Goal: Task Accomplishment & Management: Manage account settings

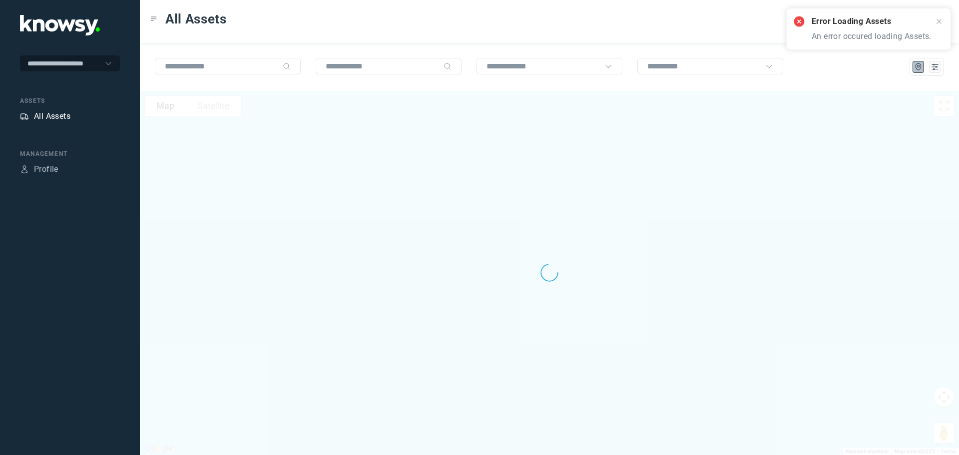
click at [57, 116] on div "All Assets" at bounding box center [52, 116] width 36 height 12
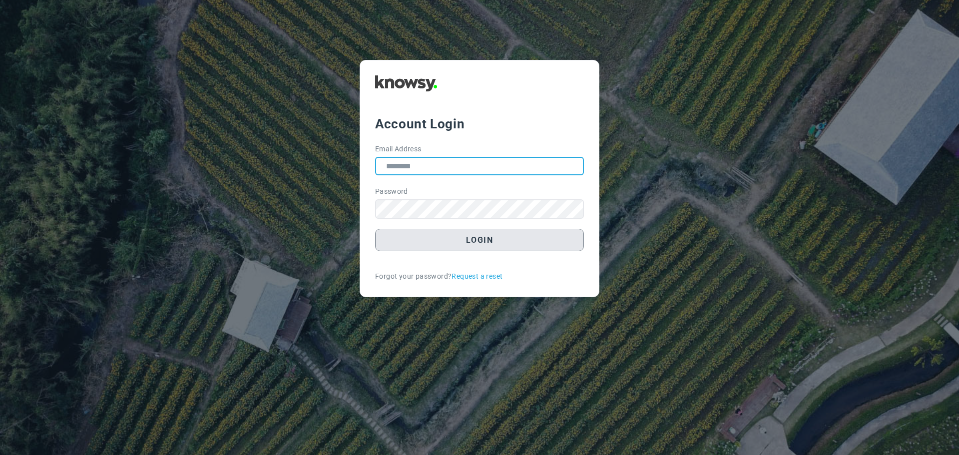
type input "**********"
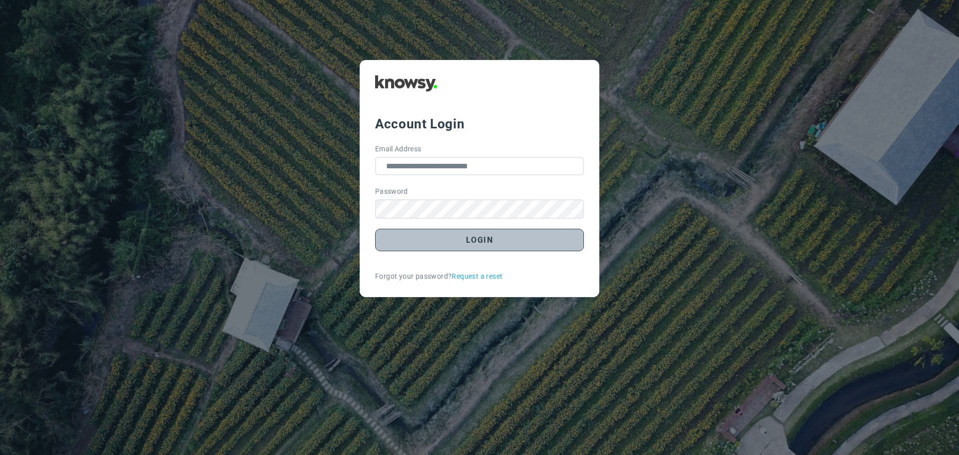
click at [485, 240] on button "Login" at bounding box center [479, 240] width 209 height 22
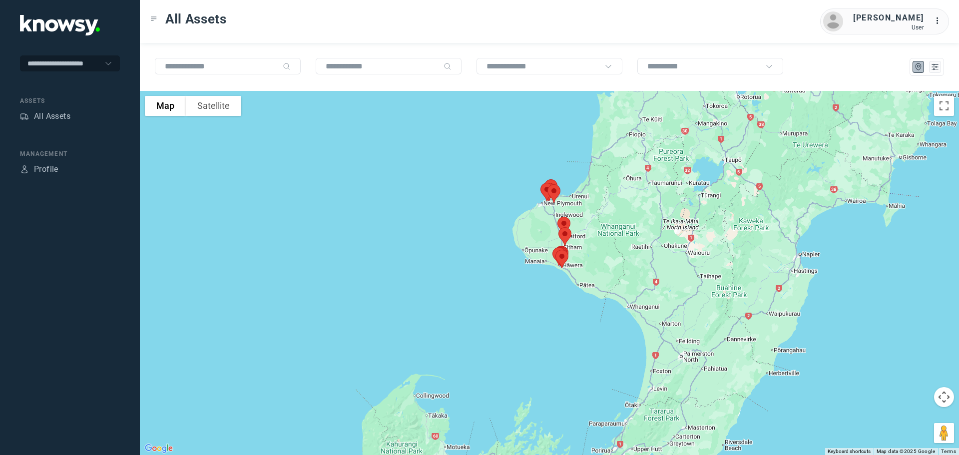
drag, startPoint x: 621, startPoint y: 227, endPoint x: 621, endPoint y: 301, distance: 74.4
click at [621, 302] on div at bounding box center [549, 273] width 819 height 364
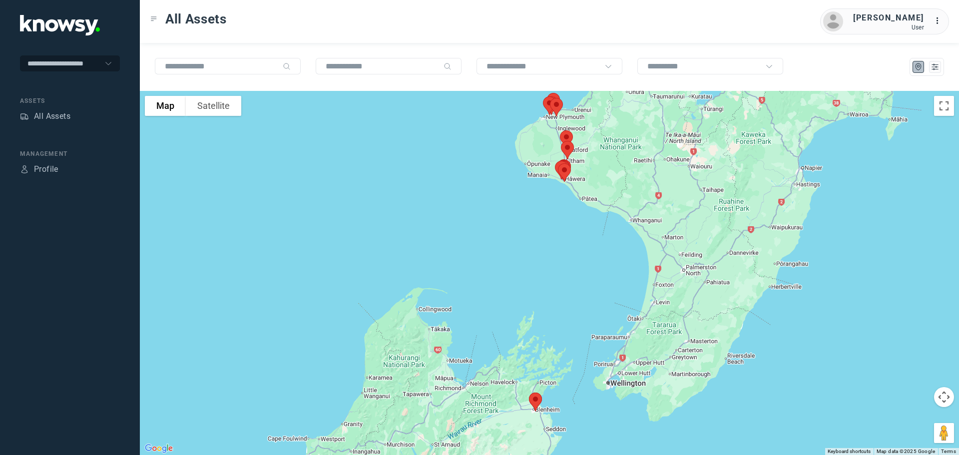
drag, startPoint x: 621, startPoint y: 300, endPoint x: 624, endPoint y: 212, distance: 88.5
click at [624, 212] on div at bounding box center [549, 273] width 819 height 364
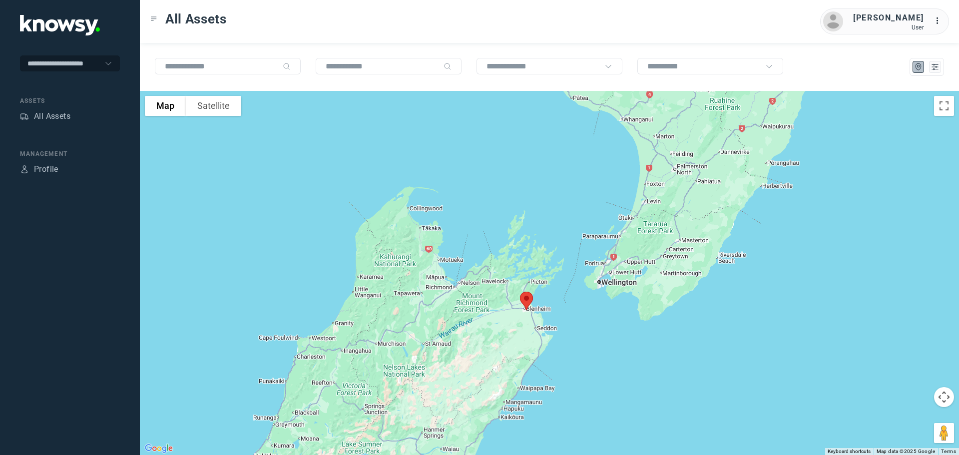
drag, startPoint x: 673, startPoint y: 290, endPoint x: 661, endPoint y: 174, distance: 117.1
click at [664, 173] on div at bounding box center [549, 273] width 819 height 364
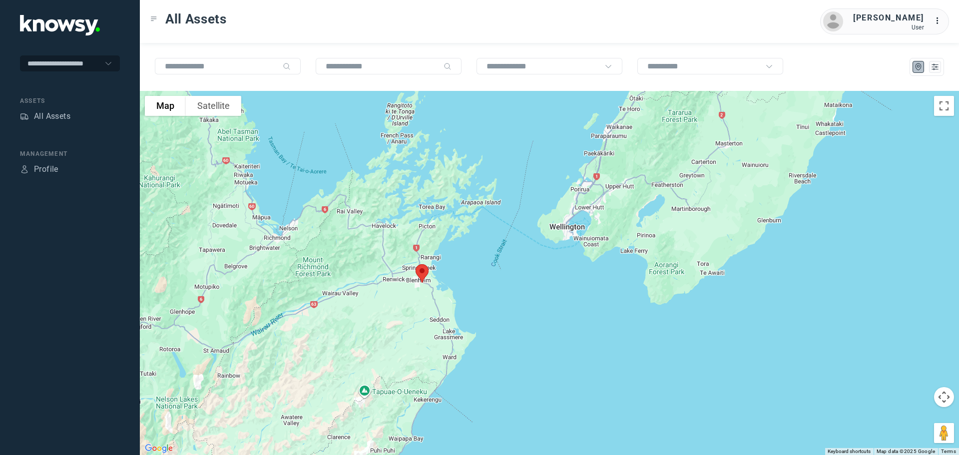
drag, startPoint x: 587, startPoint y: 300, endPoint x: 427, endPoint y: 312, distance: 160.3
click at [428, 312] on div at bounding box center [549, 273] width 819 height 364
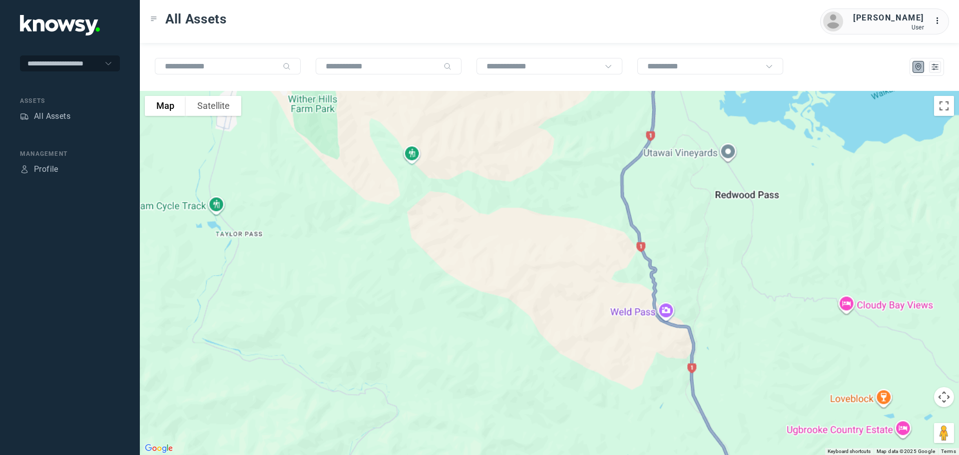
drag, startPoint x: 443, startPoint y: 390, endPoint x: 455, endPoint y: 473, distance: 83.9
click at [455, 455] on html "**********" at bounding box center [479, 227] width 959 height 455
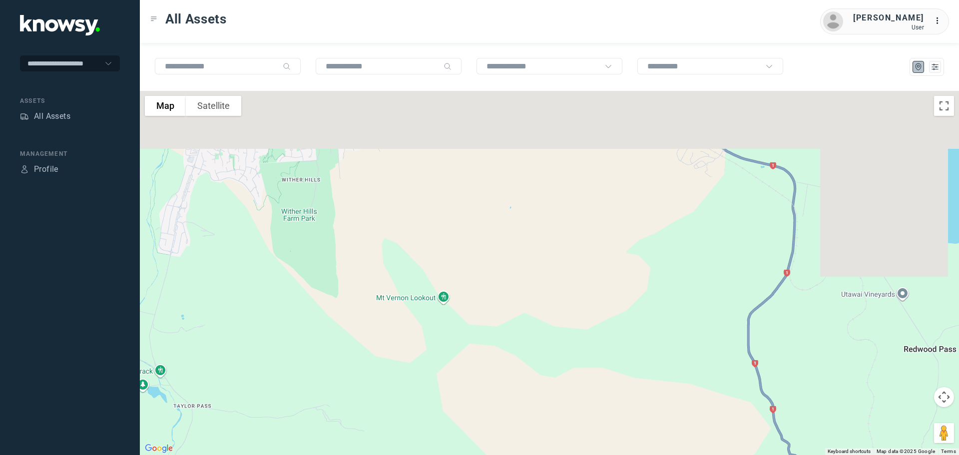
drag, startPoint x: 481, startPoint y: 261, endPoint x: 514, endPoint y: 455, distance: 196.5
click at [518, 455] on html "**********" at bounding box center [479, 227] width 959 height 455
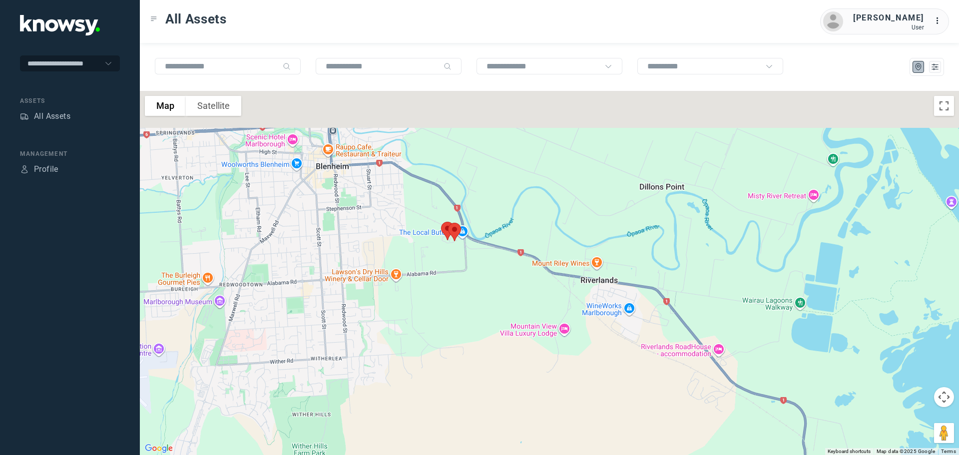
drag, startPoint x: 538, startPoint y: 160, endPoint x: 550, endPoint y: 249, distance: 89.7
click at [551, 410] on div at bounding box center [549, 273] width 819 height 364
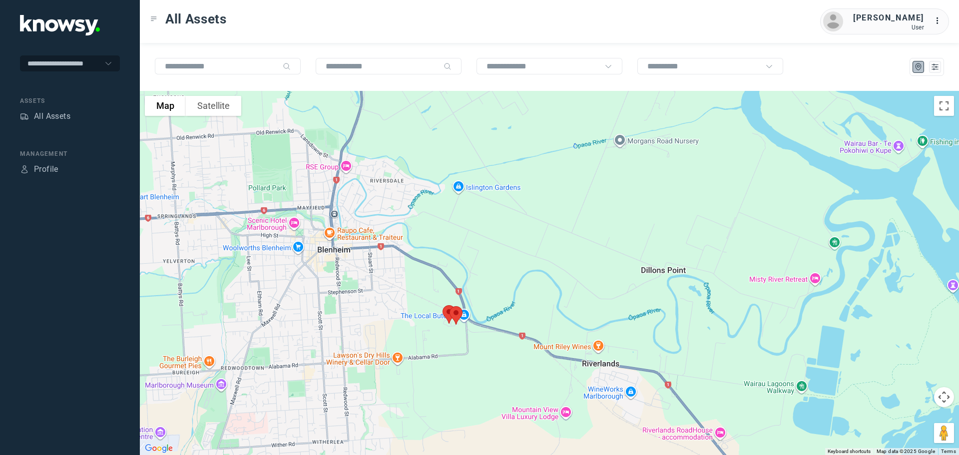
drag, startPoint x: 537, startPoint y: 244, endPoint x: 533, endPoint y: 251, distance: 8.1
click at [538, 250] on div at bounding box center [549, 273] width 819 height 364
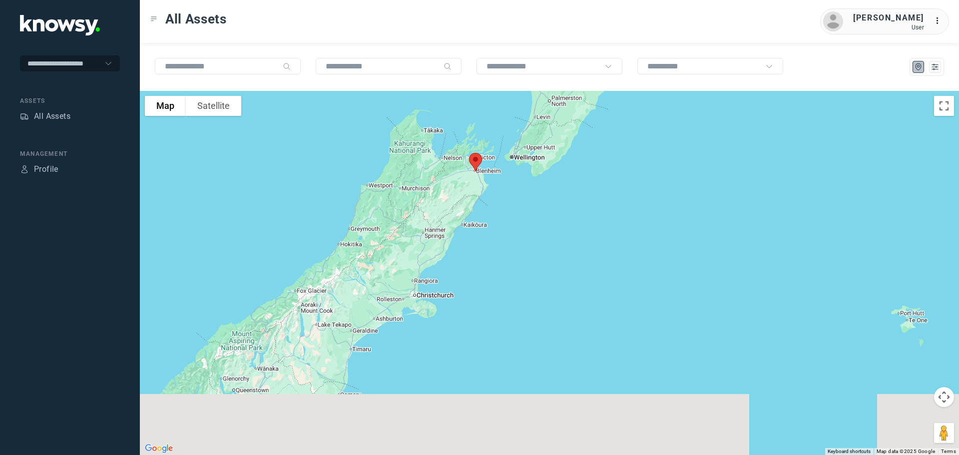
drag, startPoint x: 312, startPoint y: 333, endPoint x: 390, endPoint y: 222, distance: 135.5
click at [390, 222] on div at bounding box center [549, 273] width 819 height 364
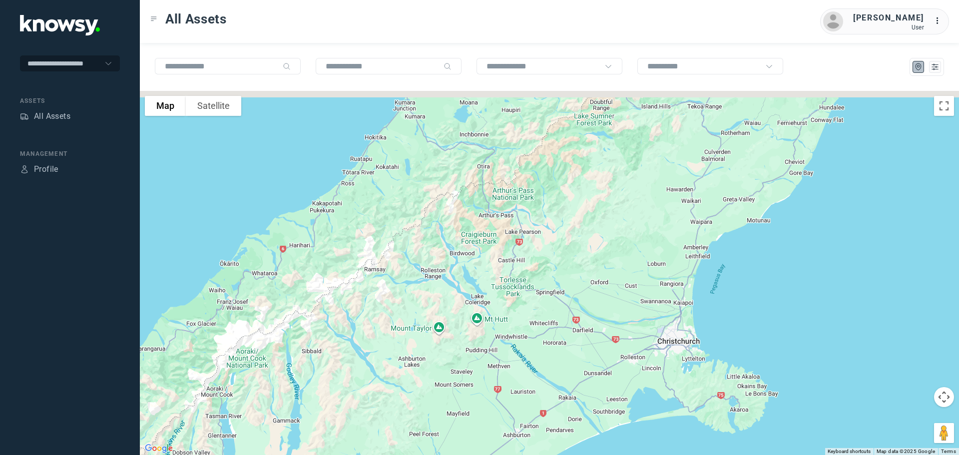
drag, startPoint x: 405, startPoint y: 244, endPoint x: 382, endPoint y: 309, distance: 69.4
click at [382, 309] on div at bounding box center [549, 273] width 819 height 364
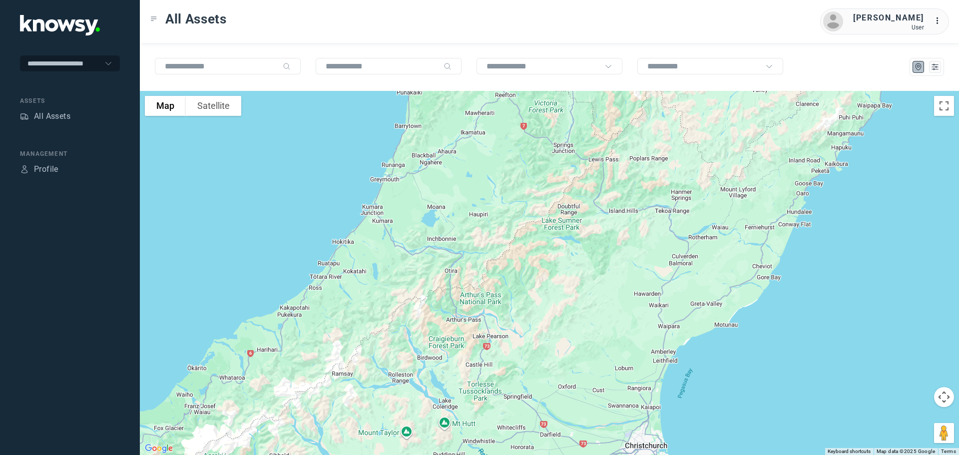
drag, startPoint x: 399, startPoint y: 280, endPoint x: 392, endPoint y: 296, distance: 17.2
click at [394, 296] on div at bounding box center [549, 273] width 819 height 364
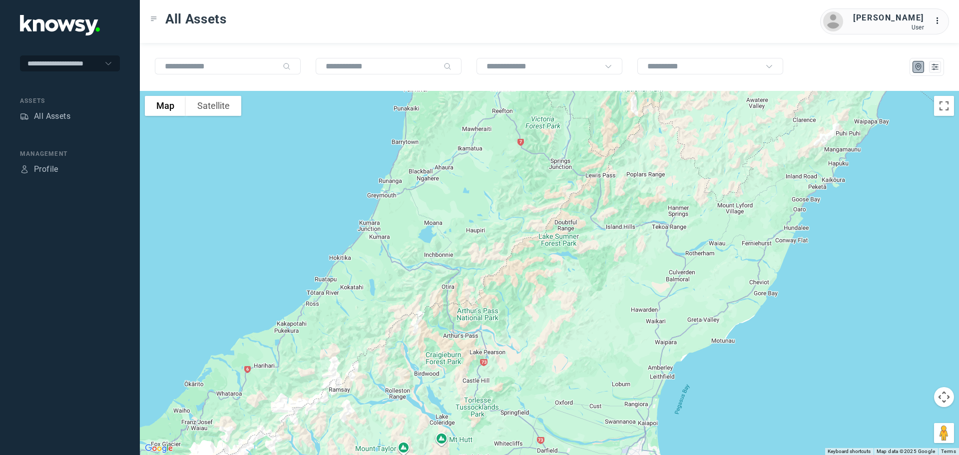
drag, startPoint x: 379, startPoint y: 256, endPoint x: 375, endPoint y: 270, distance: 14.1
click at [376, 276] on div at bounding box center [549, 273] width 819 height 364
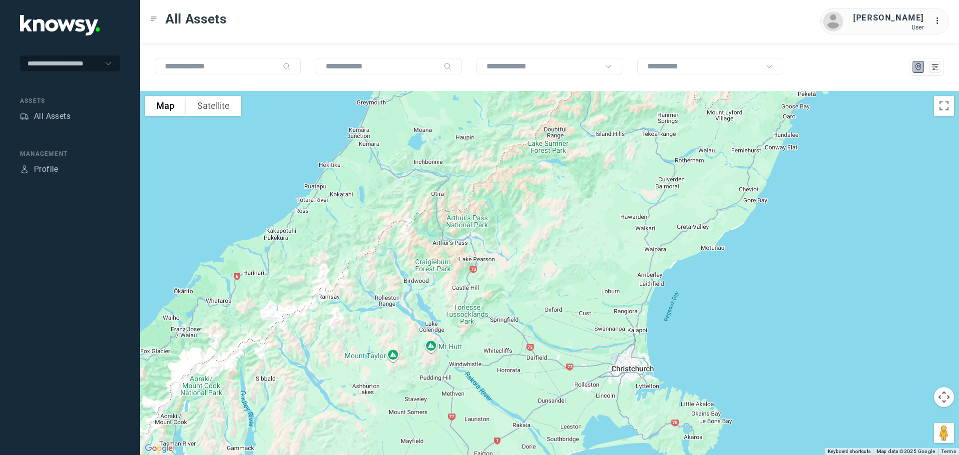
drag, startPoint x: 498, startPoint y: 315, endPoint x: 493, endPoint y: 200, distance: 115.0
click at [493, 200] on div at bounding box center [549, 273] width 819 height 364
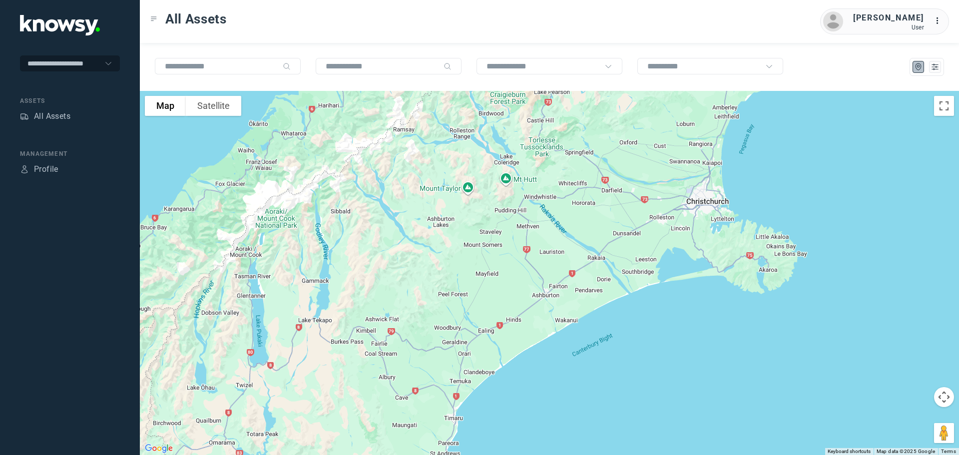
drag, startPoint x: 548, startPoint y: 392, endPoint x: 626, endPoint y: 224, distance: 185.3
click at [626, 224] on div at bounding box center [549, 273] width 819 height 364
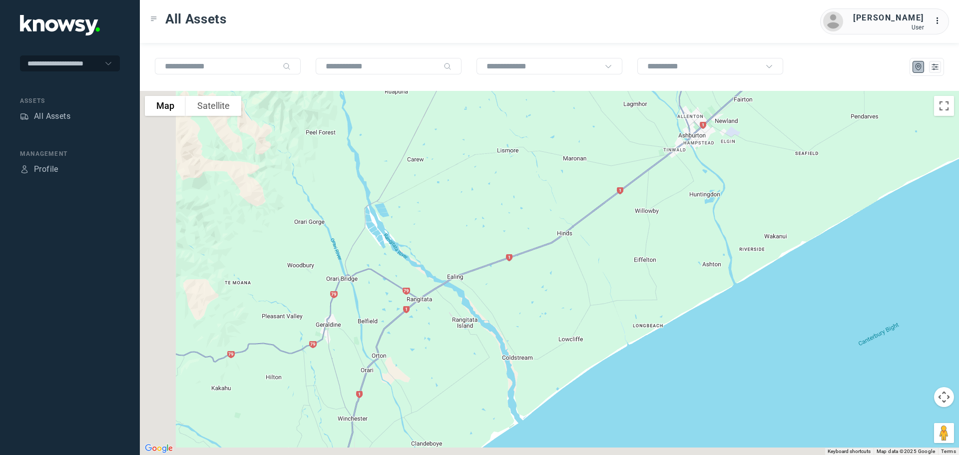
drag, startPoint x: 435, startPoint y: 390, endPoint x: 599, endPoint y: 211, distance: 242.9
click at [599, 211] on div at bounding box center [549, 273] width 819 height 364
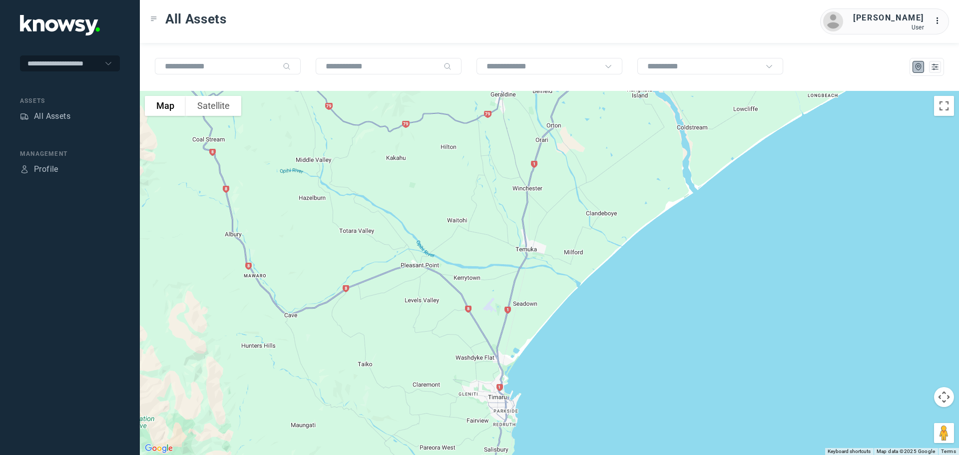
drag, startPoint x: 526, startPoint y: 302, endPoint x: 585, endPoint y: 141, distance: 170.8
click at [585, 141] on div at bounding box center [549, 273] width 819 height 364
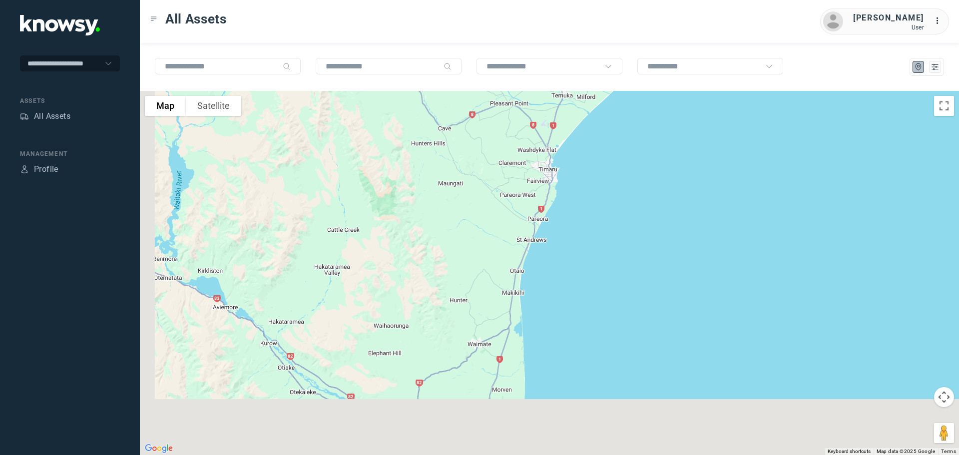
drag, startPoint x: 479, startPoint y: 271, endPoint x: 511, endPoint y: 130, distance: 144.4
click at [514, 129] on div at bounding box center [549, 273] width 819 height 364
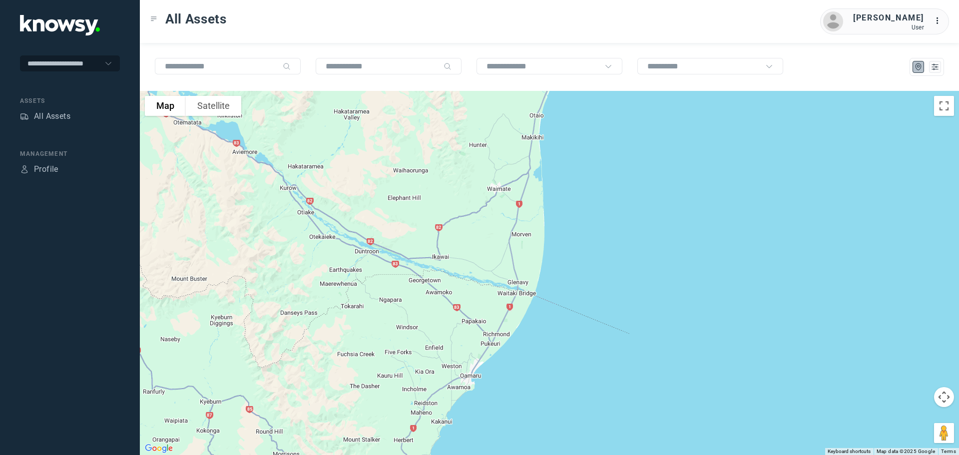
drag, startPoint x: 500, startPoint y: 257, endPoint x: 518, endPoint y: 151, distance: 107.4
click at [518, 151] on div at bounding box center [549, 273] width 819 height 364
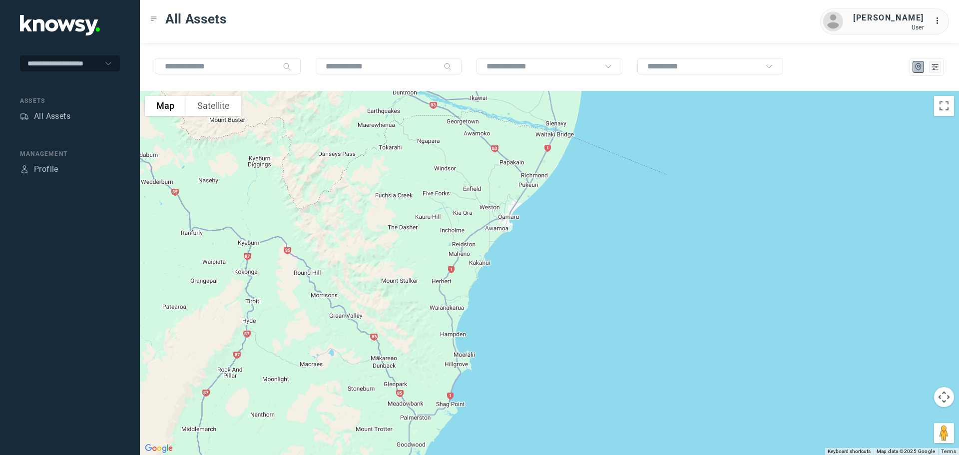
drag, startPoint x: 392, startPoint y: 269, endPoint x: 417, endPoint y: 124, distance: 147.0
click at [428, 115] on div at bounding box center [549, 273] width 819 height 364
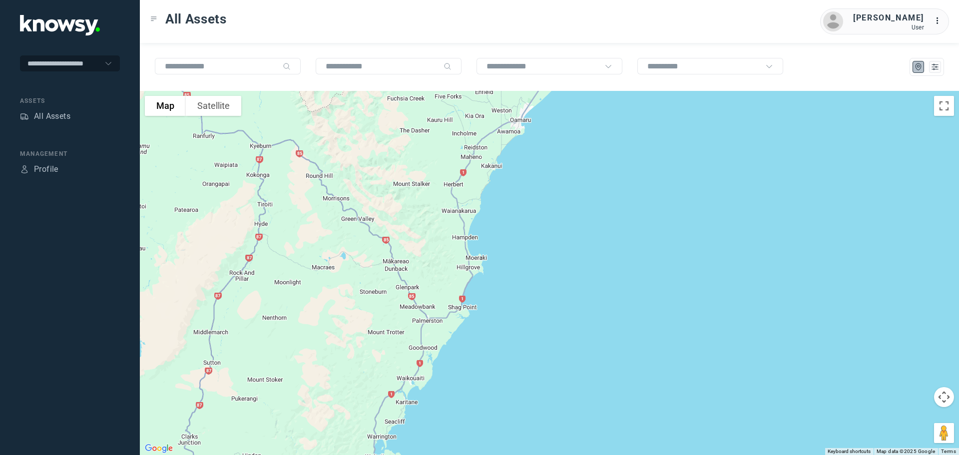
drag, startPoint x: 416, startPoint y: 220, endPoint x: 429, endPoint y: 133, distance: 87.3
click at [429, 133] on div at bounding box center [549, 273] width 819 height 364
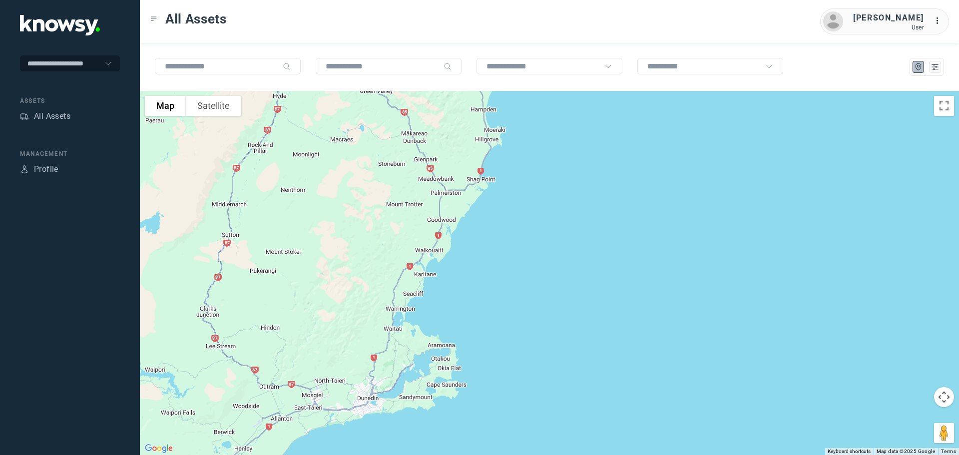
drag, startPoint x: 422, startPoint y: 262, endPoint x: 441, endPoint y: 134, distance: 129.2
click at [441, 134] on div at bounding box center [549, 273] width 819 height 364
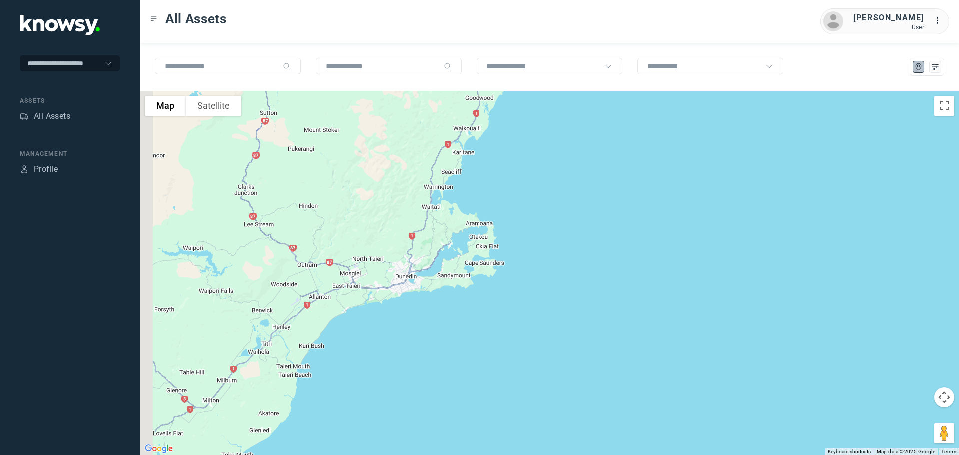
drag, startPoint x: 403, startPoint y: 241, endPoint x: 438, endPoint y: 131, distance: 115.8
click at [438, 131] on div at bounding box center [549, 273] width 819 height 364
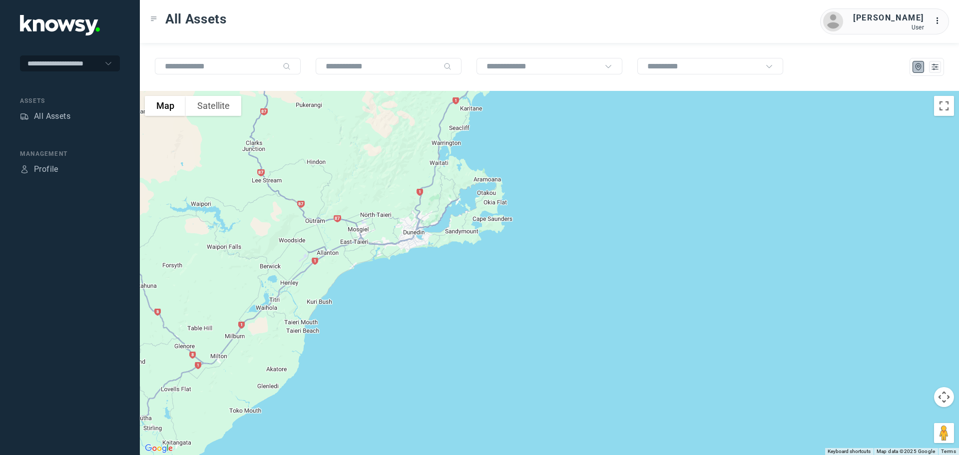
drag, startPoint x: 386, startPoint y: 242, endPoint x: 433, endPoint y: 128, distance: 123.0
click at [433, 128] on div at bounding box center [549, 273] width 819 height 364
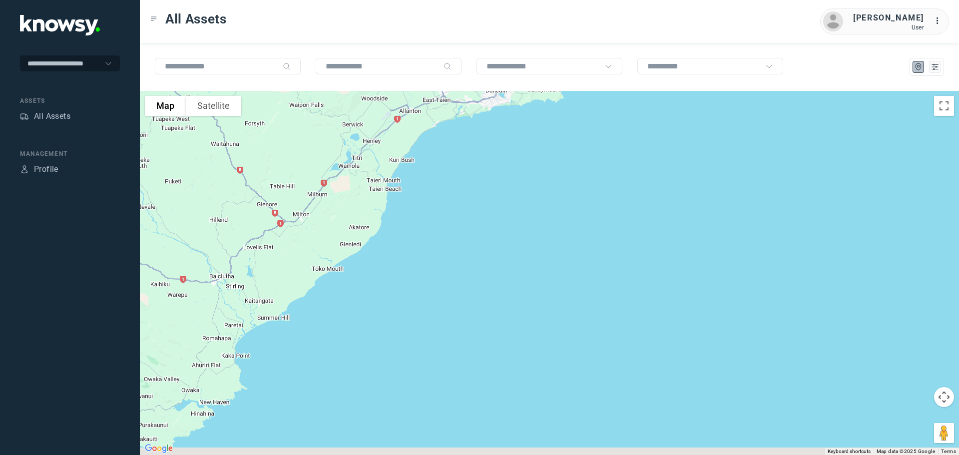
drag, startPoint x: 356, startPoint y: 208, endPoint x: 394, endPoint y: 173, distance: 51.6
click at [394, 173] on div at bounding box center [549, 273] width 819 height 364
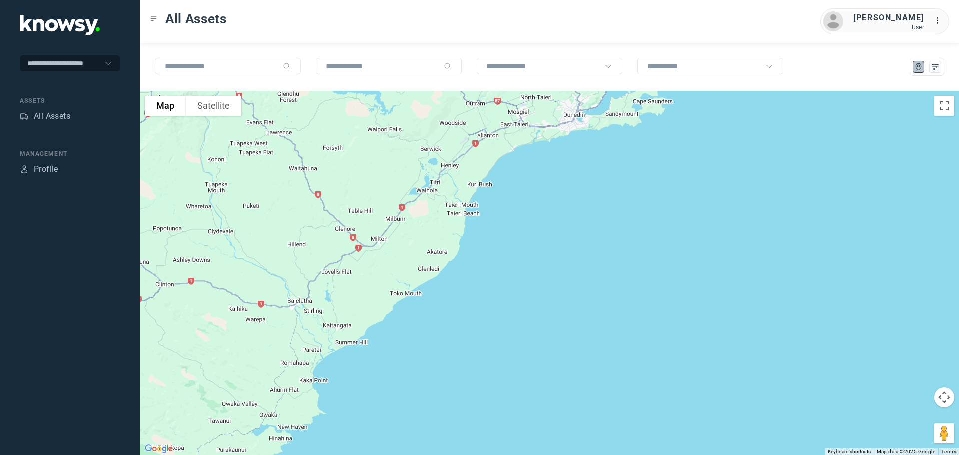
drag, startPoint x: 288, startPoint y: 209, endPoint x: 355, endPoint y: 240, distance: 74.2
click at [355, 240] on div at bounding box center [549, 273] width 819 height 364
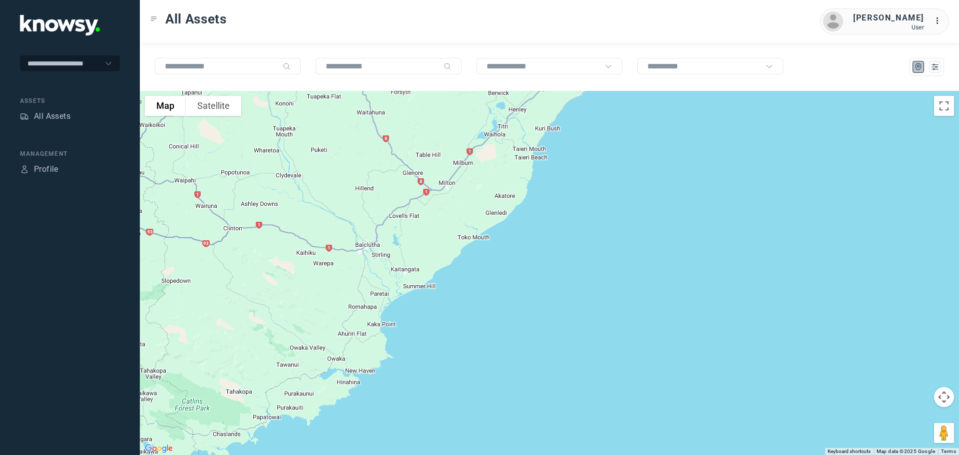
drag, startPoint x: 291, startPoint y: 295, endPoint x: 360, endPoint y: 238, distance: 89.1
click at [360, 238] on div at bounding box center [549, 273] width 819 height 364
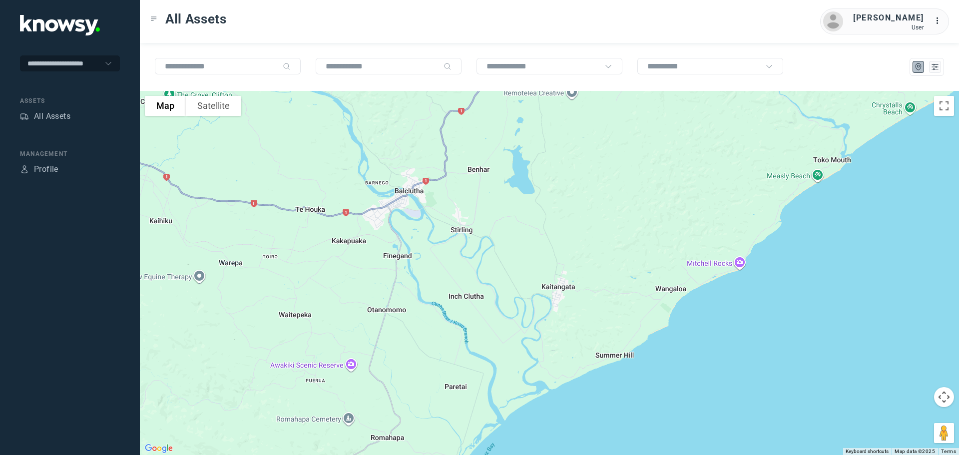
drag, startPoint x: 400, startPoint y: 234, endPoint x: 392, endPoint y: 179, distance: 55.6
click at [392, 179] on div at bounding box center [549, 273] width 819 height 364
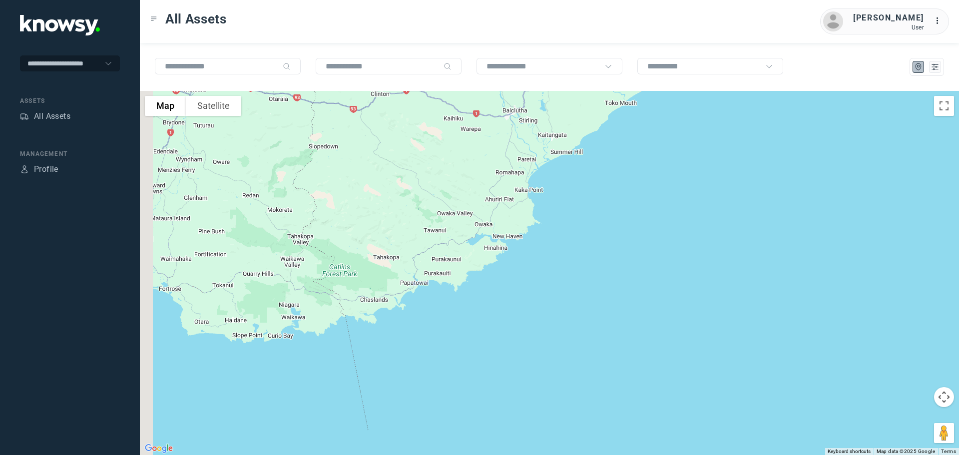
drag, startPoint x: 356, startPoint y: 267, endPoint x: 475, endPoint y: 177, distance: 149.4
click at [475, 177] on div at bounding box center [549, 273] width 819 height 364
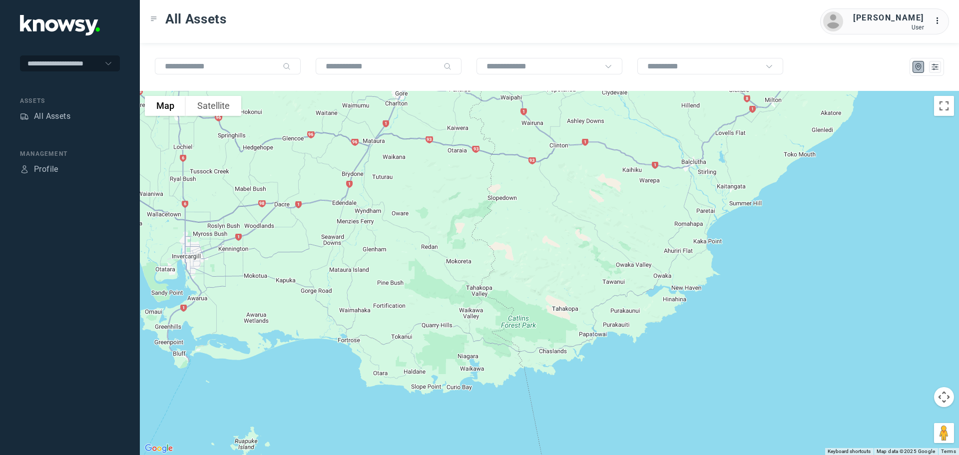
drag, startPoint x: 310, startPoint y: 187, endPoint x: 489, endPoint y: 239, distance: 186.1
click at [489, 239] on div at bounding box center [549, 273] width 819 height 364
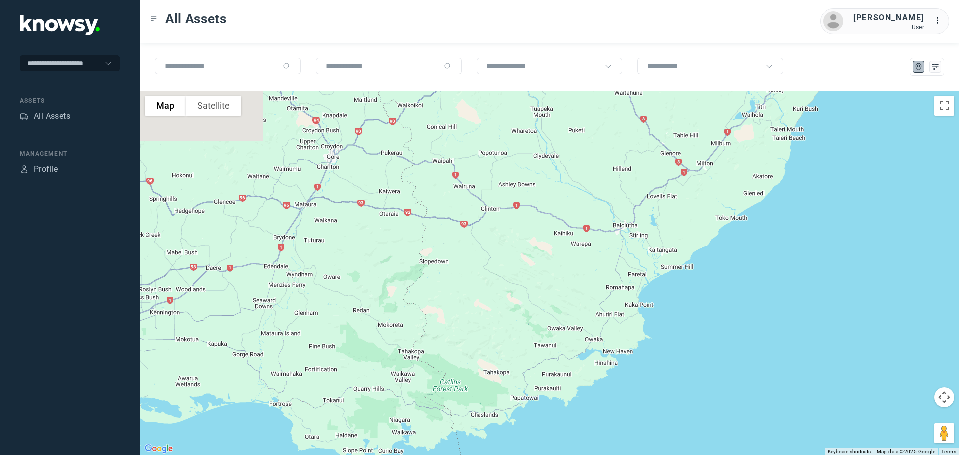
drag, startPoint x: 539, startPoint y: 197, endPoint x: 401, endPoint y: 310, distance: 179.3
click at [401, 312] on div at bounding box center [549, 273] width 819 height 364
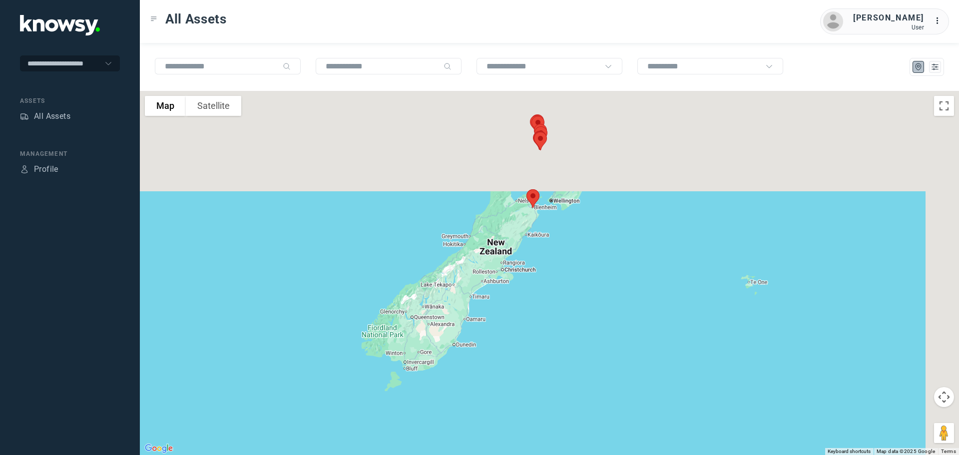
drag, startPoint x: 528, startPoint y: 227, endPoint x: 504, endPoint y: 310, distance: 86.5
click at [504, 310] on div at bounding box center [549, 273] width 819 height 364
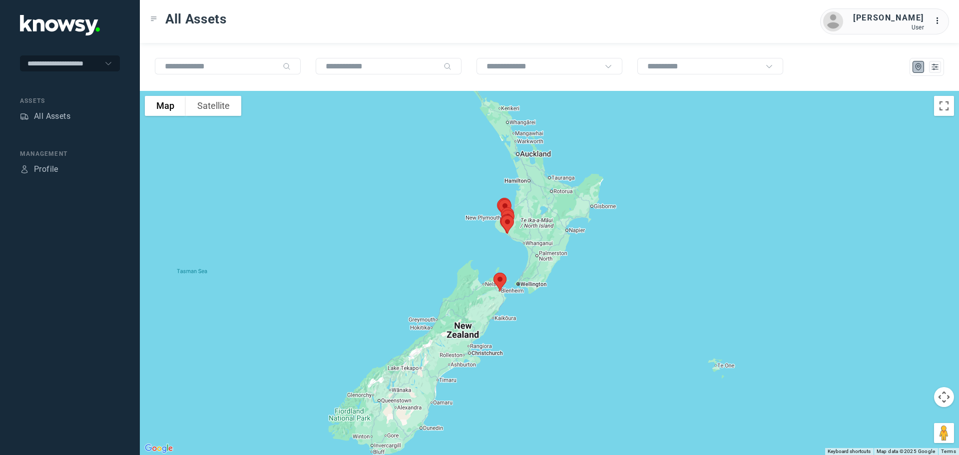
drag, startPoint x: 523, startPoint y: 309, endPoint x: 521, endPoint y: 316, distance: 7.8
click at [521, 316] on div at bounding box center [549, 273] width 819 height 364
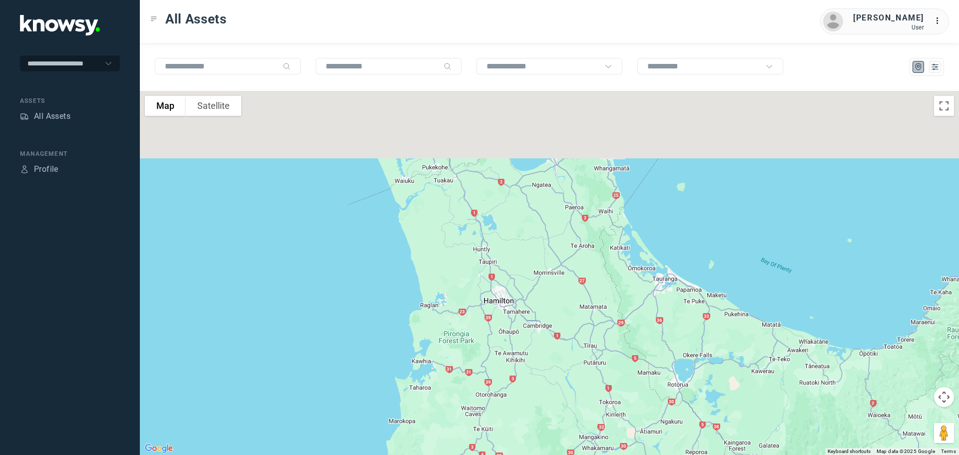
drag, startPoint x: 469, startPoint y: 216, endPoint x: 512, endPoint y: 359, distance: 149.5
click at [517, 369] on div at bounding box center [549, 273] width 819 height 364
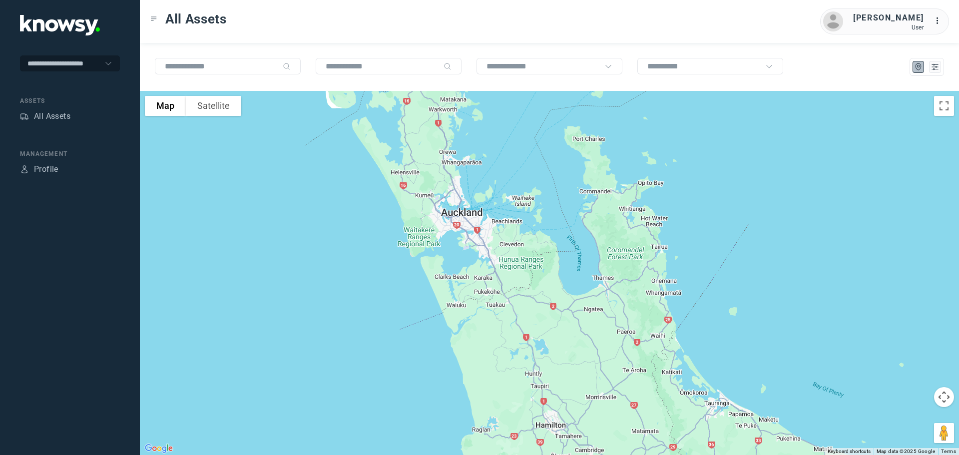
drag, startPoint x: 483, startPoint y: 306, endPoint x: 494, endPoint y: 403, distance: 97.6
click at [495, 403] on div at bounding box center [549, 273] width 819 height 364
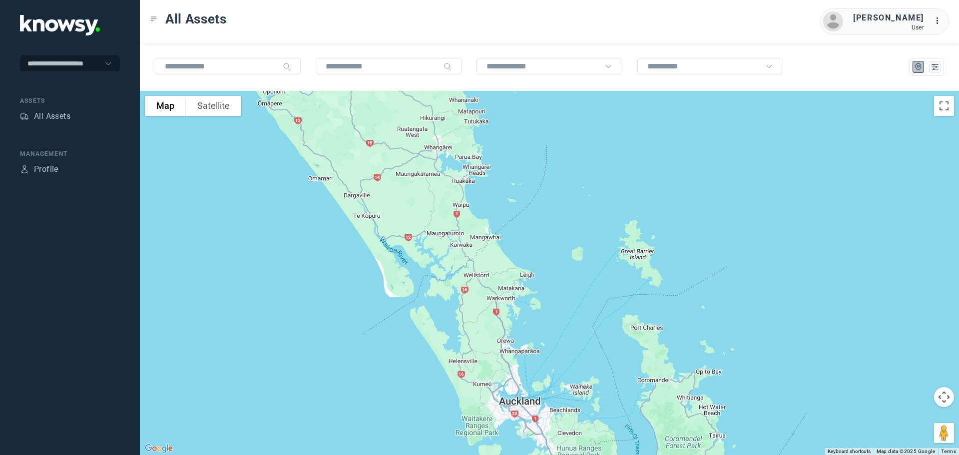
drag, startPoint x: 440, startPoint y: 280, endPoint x: 493, endPoint y: 345, distance: 83.5
click at [493, 345] on div at bounding box center [549, 273] width 819 height 364
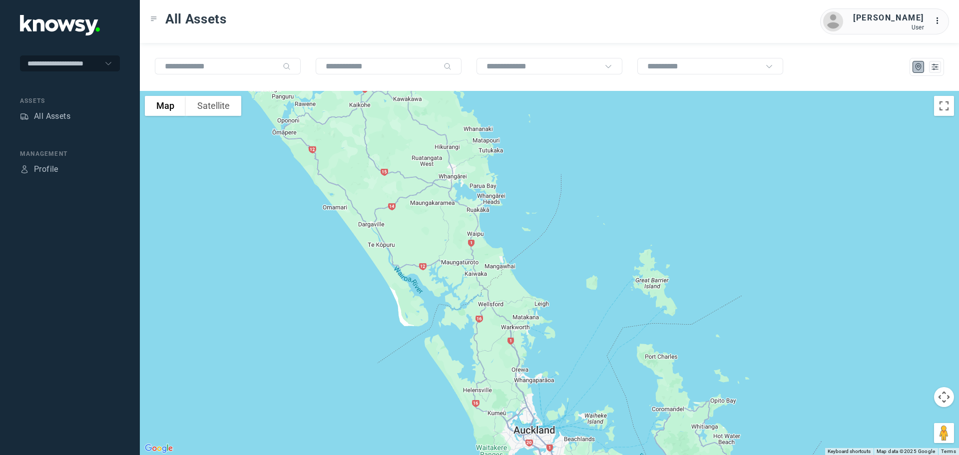
drag, startPoint x: 457, startPoint y: 283, endPoint x: 464, endPoint y: 300, distance: 18.1
click at [465, 300] on div at bounding box center [549, 273] width 819 height 364
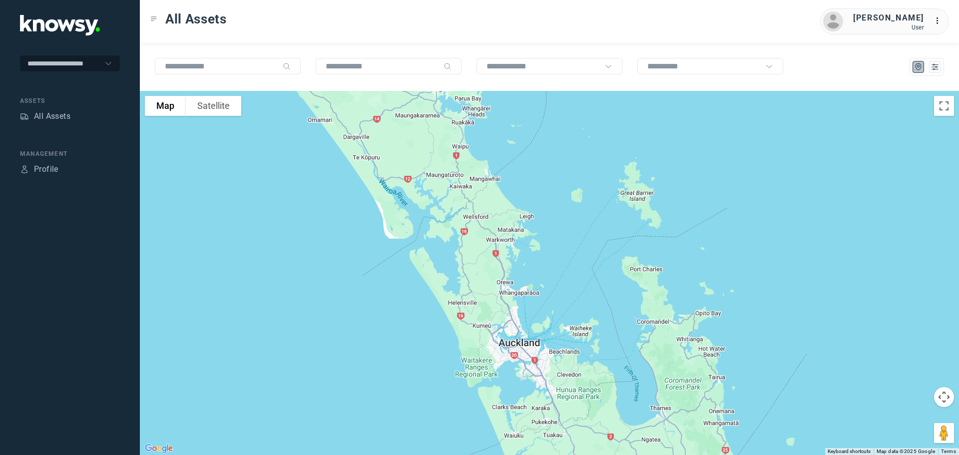
drag, startPoint x: 481, startPoint y: 350, endPoint x: 430, endPoint y: 193, distance: 164.9
click at [432, 203] on div at bounding box center [549, 273] width 819 height 364
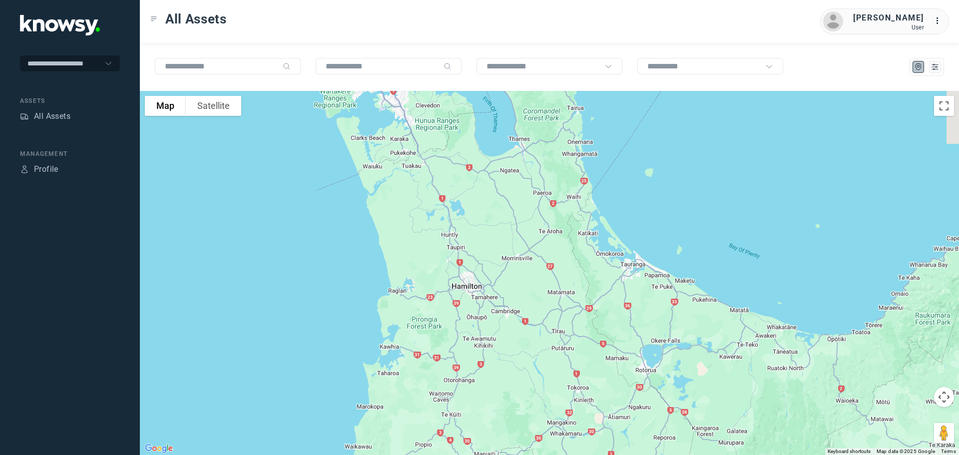
drag, startPoint x: 546, startPoint y: 307, endPoint x: 501, endPoint y: 241, distance: 79.8
click at [494, 233] on div at bounding box center [549, 273] width 819 height 364
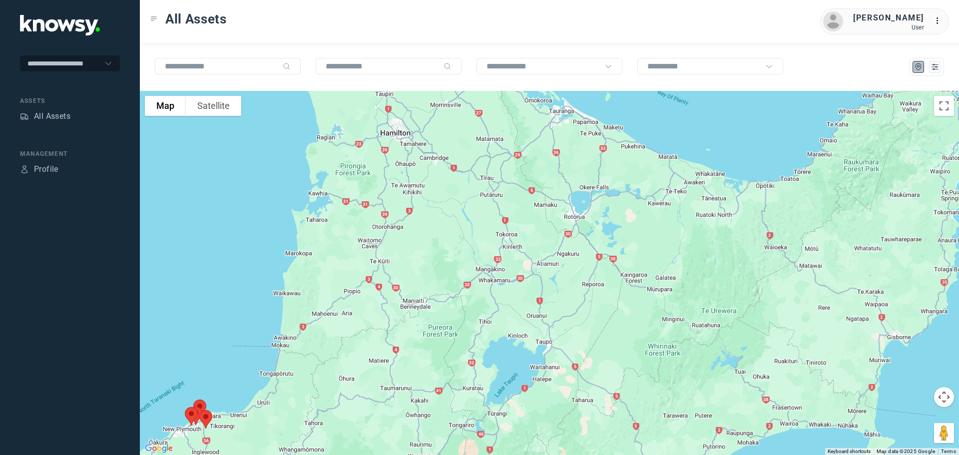
drag, startPoint x: 637, startPoint y: 315, endPoint x: 578, endPoint y: 185, distance: 142.6
click at [577, 182] on div at bounding box center [549, 273] width 819 height 364
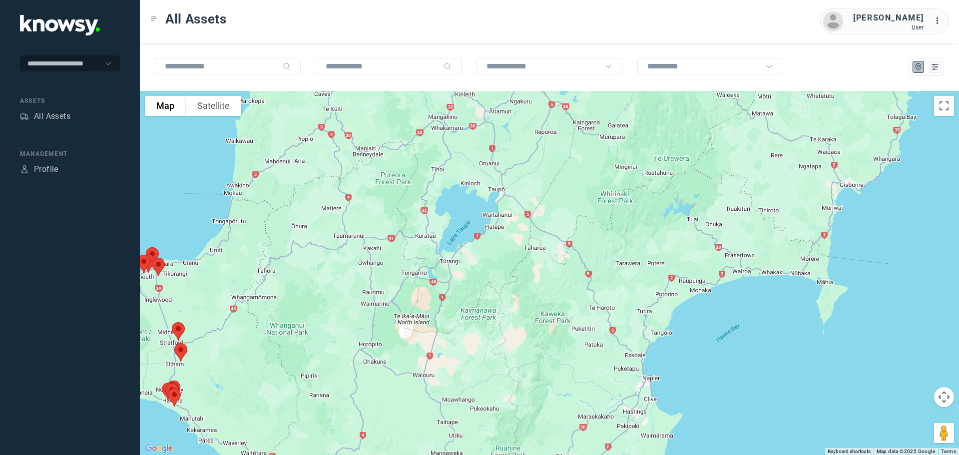
drag, startPoint x: 691, startPoint y: 284, endPoint x: 677, endPoint y: 188, distance: 96.5
click at [677, 188] on div at bounding box center [549, 273] width 819 height 364
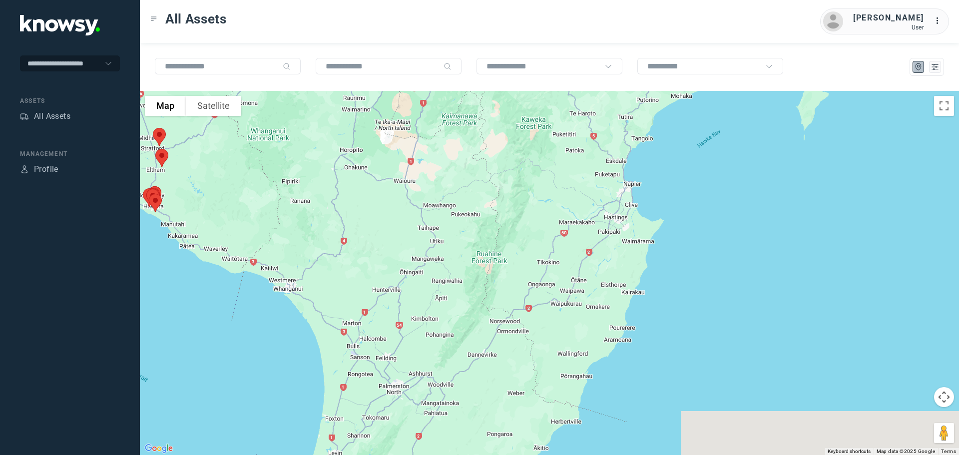
drag, startPoint x: 593, startPoint y: 417, endPoint x: 592, endPoint y: 307, distance: 109.4
click at [592, 307] on div at bounding box center [549, 273] width 819 height 364
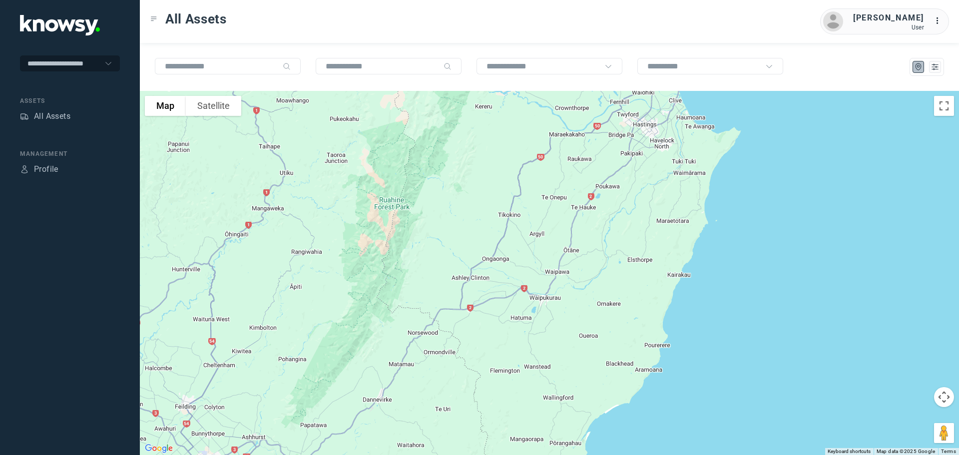
drag, startPoint x: 603, startPoint y: 224, endPoint x: 596, endPoint y: 268, distance: 44.0
click at [596, 268] on div at bounding box center [549, 273] width 819 height 364
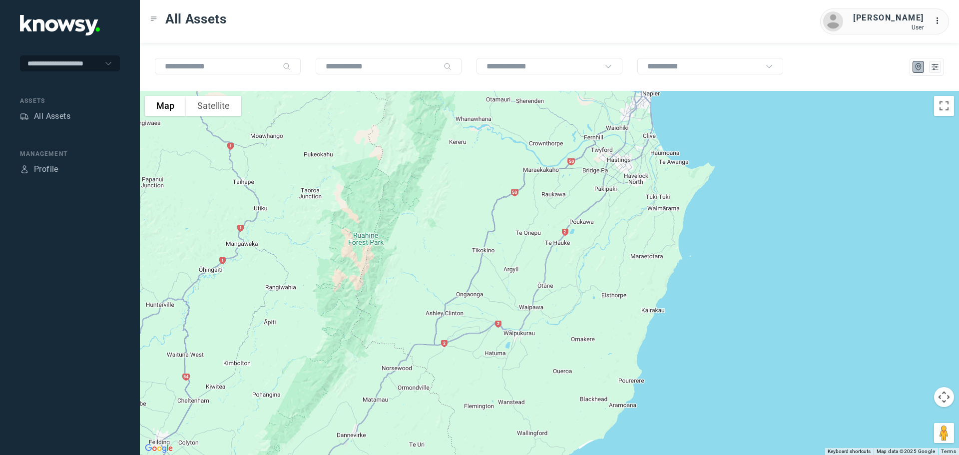
drag, startPoint x: 544, startPoint y: 219, endPoint x: 521, endPoint y: 234, distance: 27.4
click at [521, 234] on div at bounding box center [549, 273] width 819 height 364
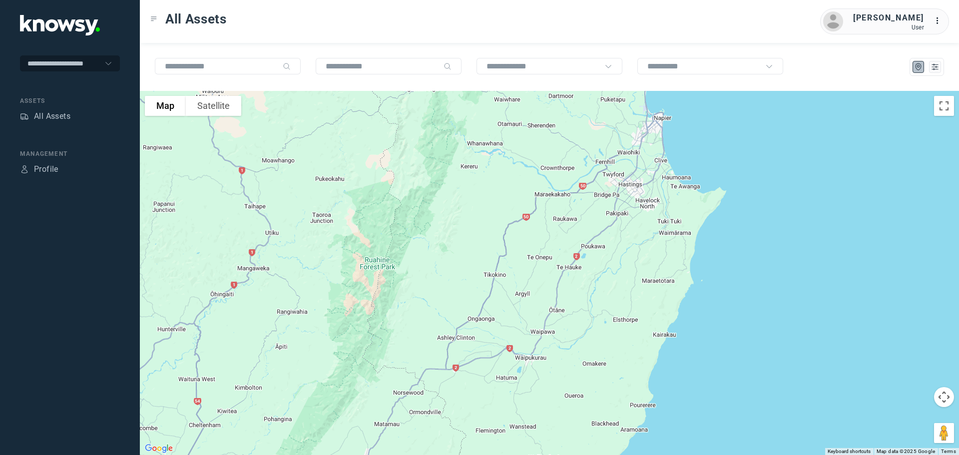
drag, startPoint x: 545, startPoint y: 252, endPoint x: 557, endPoint y: 310, distance: 59.3
click at [557, 310] on div at bounding box center [549, 273] width 819 height 364
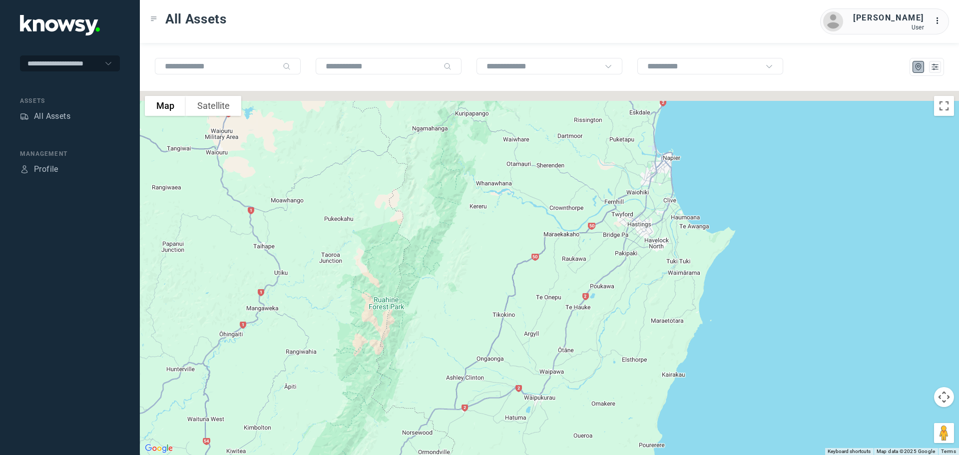
drag, startPoint x: 556, startPoint y: 290, endPoint x: 556, endPoint y: 337, distance: 47.0
click at [558, 343] on div at bounding box center [549, 273] width 819 height 364
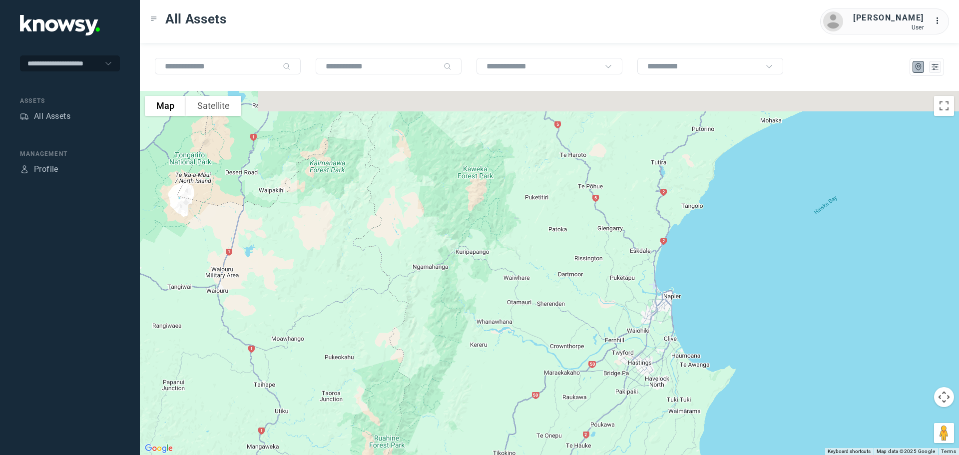
drag, startPoint x: 556, startPoint y: 350, endPoint x: 554, endPoint y: 359, distance: 9.2
click at [555, 360] on div at bounding box center [549, 273] width 819 height 364
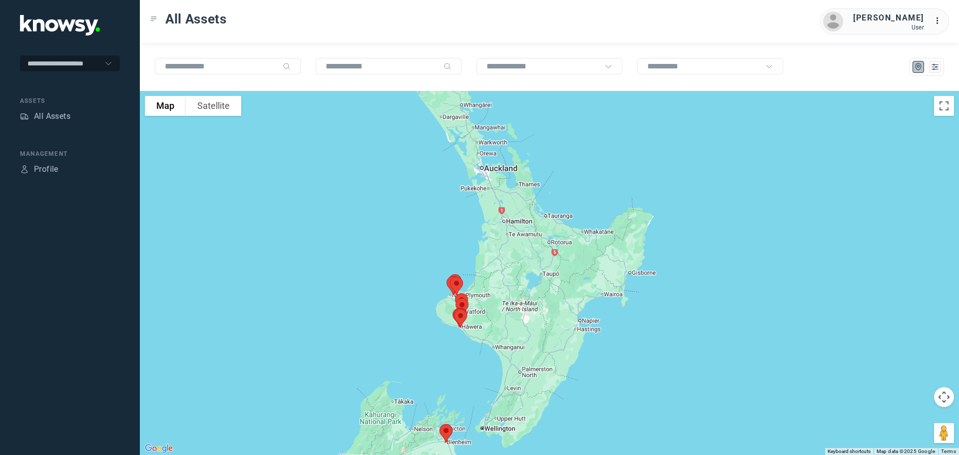
drag, startPoint x: 547, startPoint y: 234, endPoint x: 555, endPoint y: 265, distance: 31.9
click at [555, 265] on div at bounding box center [549, 273] width 819 height 364
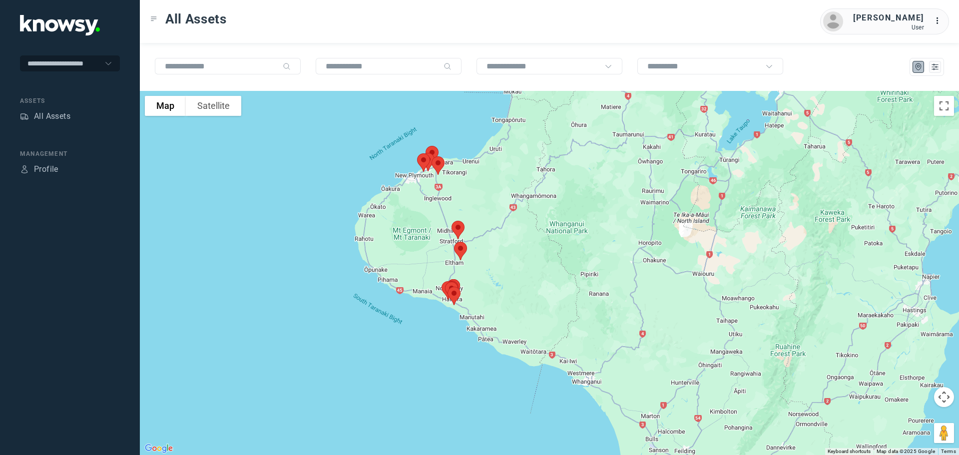
drag, startPoint x: 453, startPoint y: 280, endPoint x: 558, endPoint y: 291, distance: 105.9
click at [558, 291] on div at bounding box center [549, 273] width 819 height 364
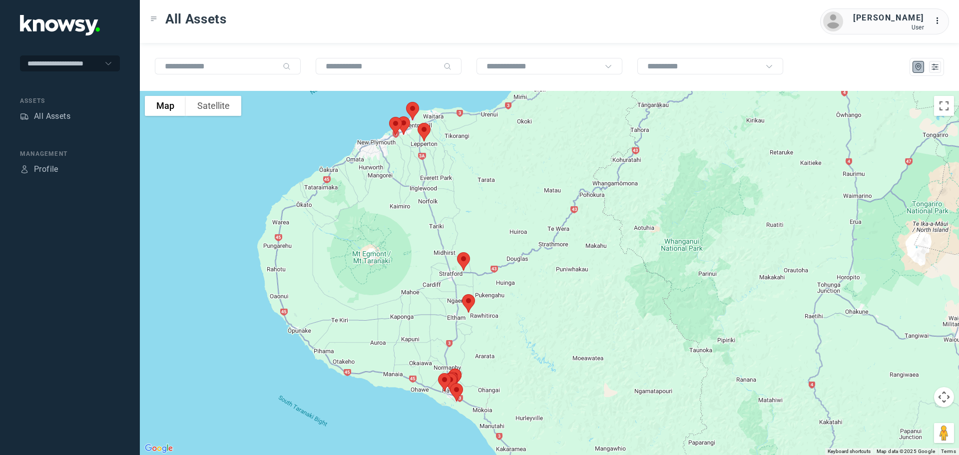
drag, startPoint x: 524, startPoint y: 235, endPoint x: 585, endPoint y: 289, distance: 81.8
click at [585, 289] on div at bounding box center [549, 273] width 819 height 364
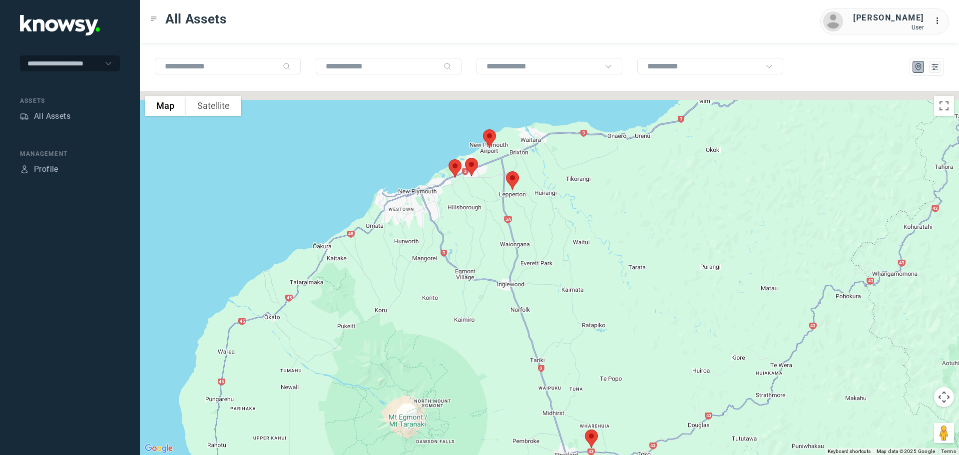
drag, startPoint x: 597, startPoint y: 292, endPoint x: 614, endPoint y: 316, distance: 29.1
click at [614, 316] on div at bounding box center [549, 273] width 819 height 364
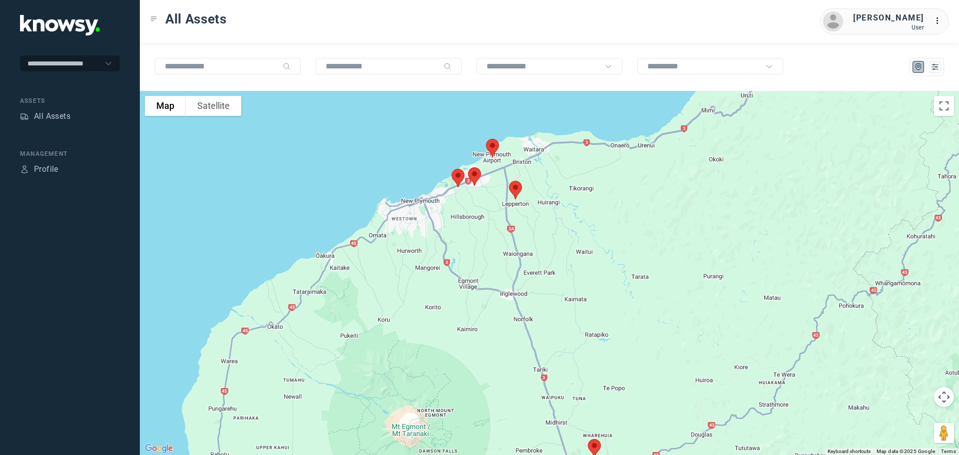
click at [492, 145] on img at bounding box center [492, 148] width 21 height 26
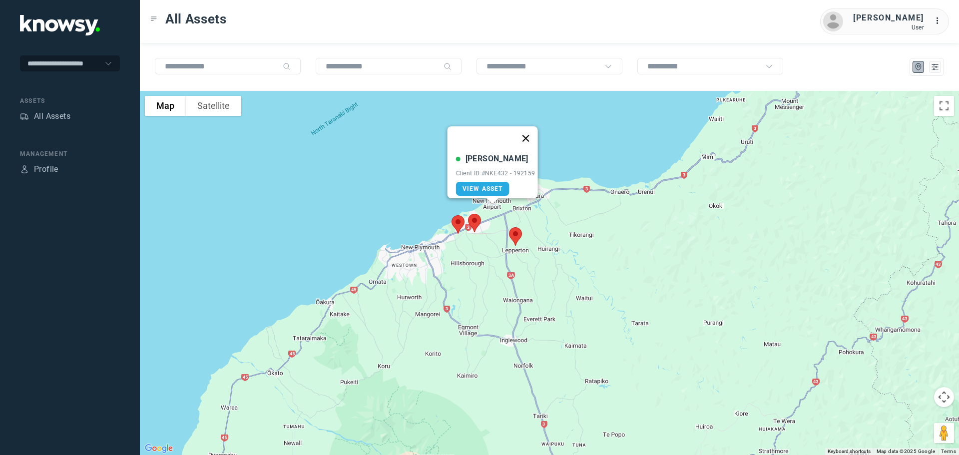
click at [532, 132] on button "Close" at bounding box center [526, 138] width 24 height 24
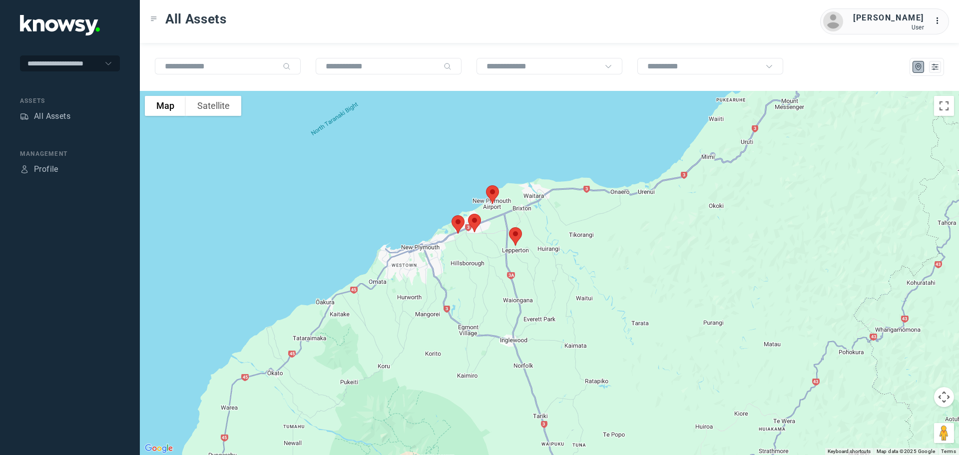
click at [518, 235] on img at bounding box center [515, 236] width 21 height 26
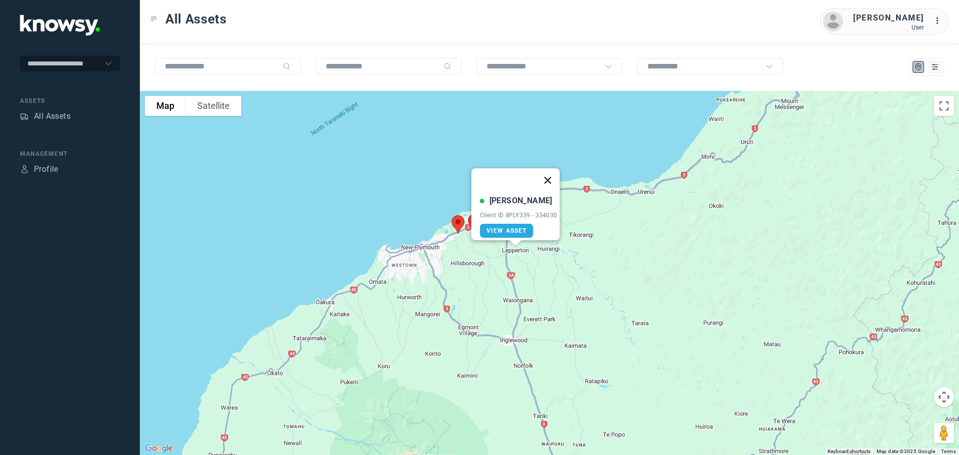
click at [550, 172] on button "Close" at bounding box center [547, 180] width 24 height 24
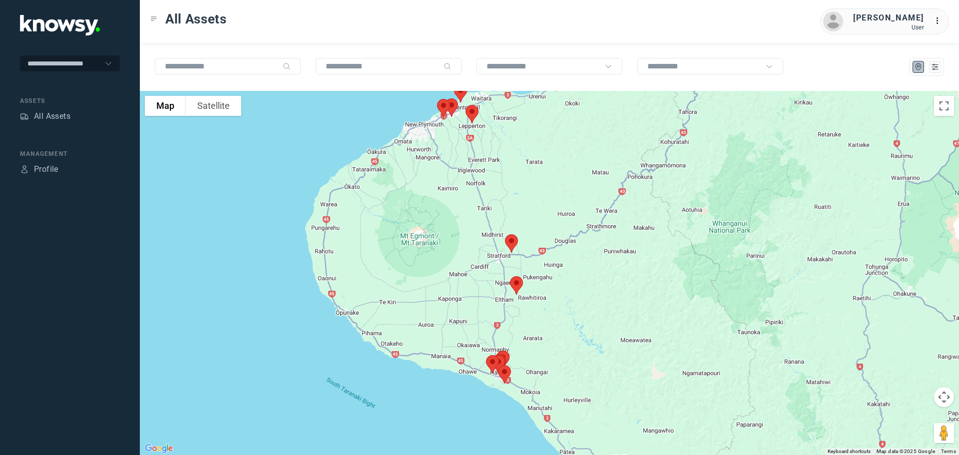
drag, startPoint x: 693, startPoint y: 319, endPoint x: 624, endPoint y: 178, distance: 156.8
click at [624, 178] on div at bounding box center [549, 273] width 819 height 364
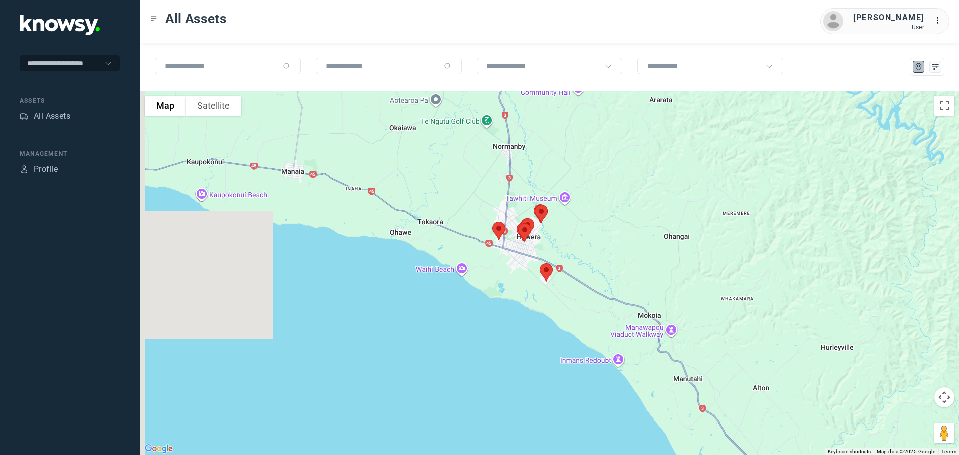
drag, startPoint x: 445, startPoint y: 312, endPoint x: 612, endPoint y: 247, distance: 179.5
click at [615, 248] on div at bounding box center [549, 273] width 819 height 364
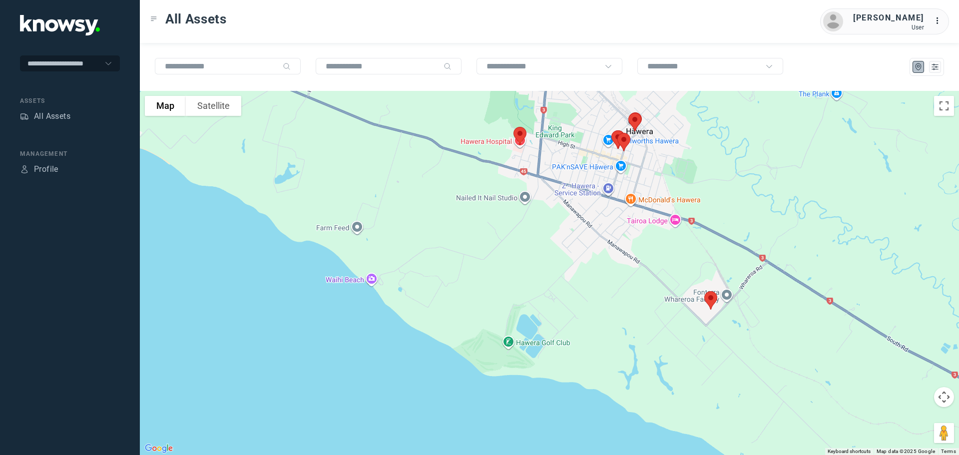
drag, startPoint x: 703, startPoint y: 188, endPoint x: 674, endPoint y: 282, distance: 98.3
click at [674, 282] on div at bounding box center [549, 273] width 819 height 364
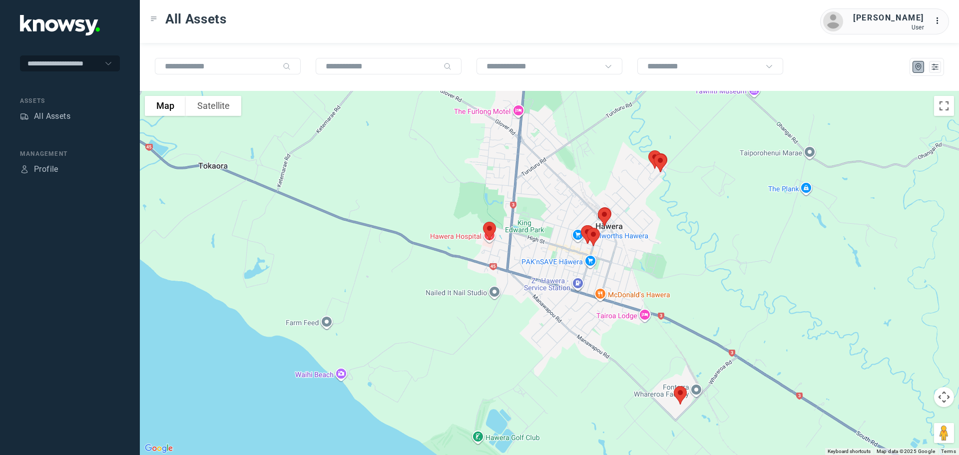
click at [678, 393] on img at bounding box center [680, 395] width 21 height 26
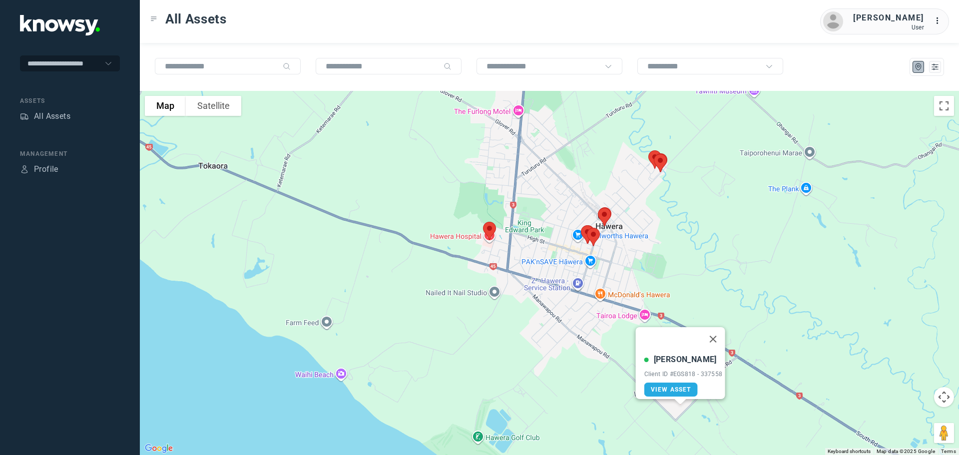
click at [719, 330] on button "Close" at bounding box center [713, 339] width 24 height 24
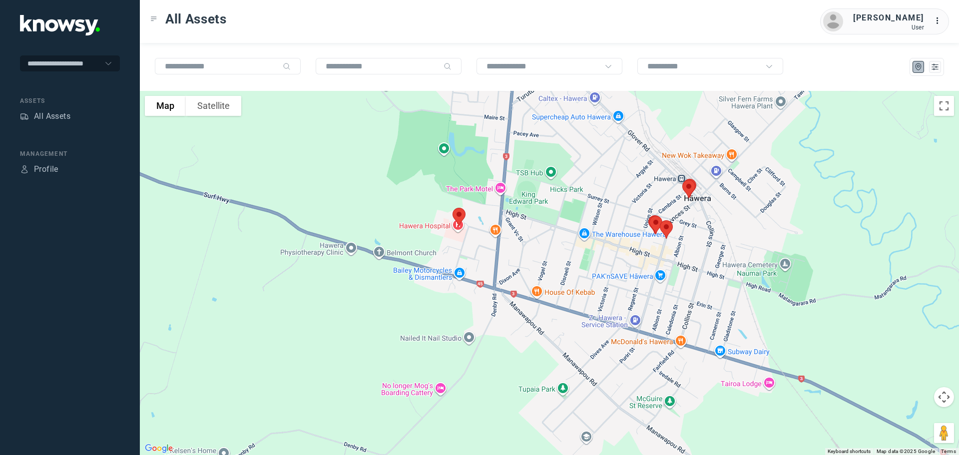
click at [456, 213] on img at bounding box center [459, 217] width 21 height 26
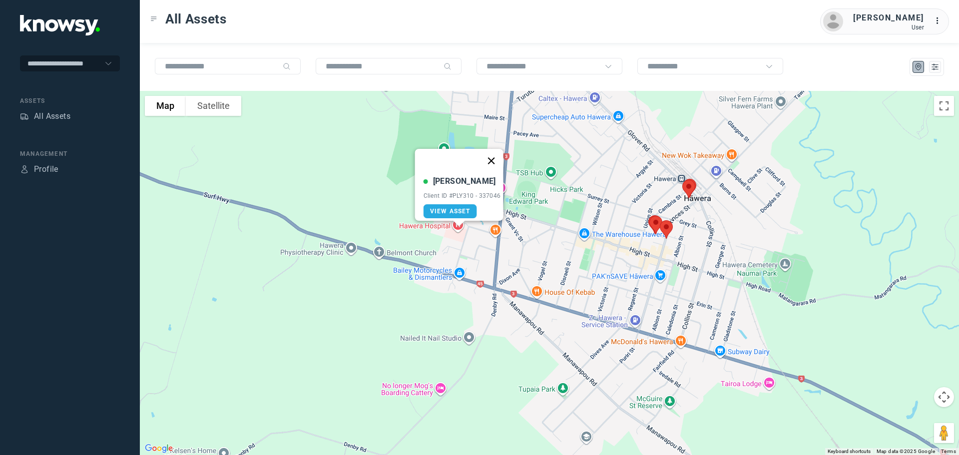
click at [493, 154] on button "Close" at bounding box center [491, 161] width 24 height 24
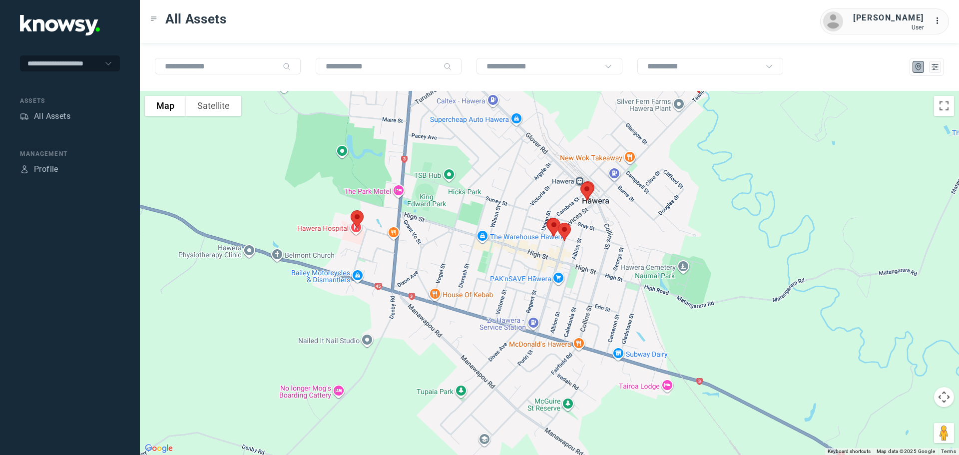
drag, startPoint x: 569, startPoint y: 251, endPoint x: 464, endPoint y: 254, distance: 105.0
click at [464, 254] on div at bounding box center [549, 273] width 819 height 364
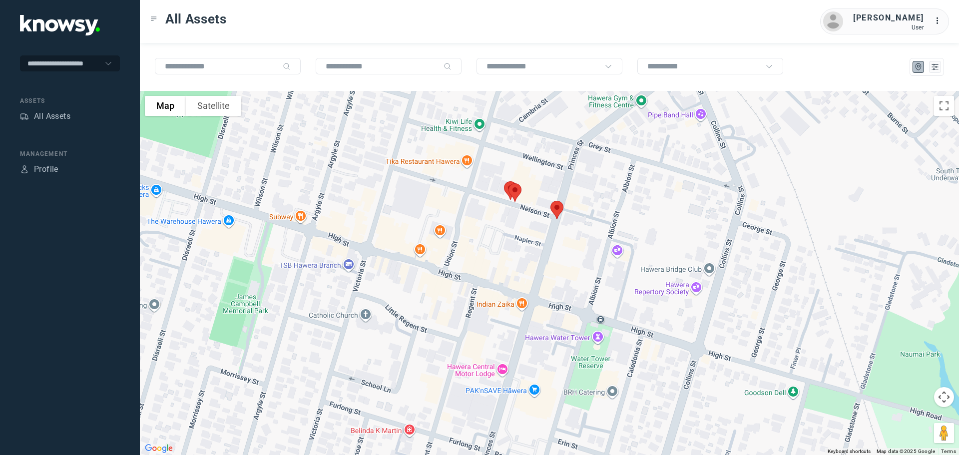
drag, startPoint x: 490, startPoint y: 186, endPoint x: 524, endPoint y: 252, distance: 74.0
click at [524, 252] on div at bounding box center [549, 273] width 819 height 364
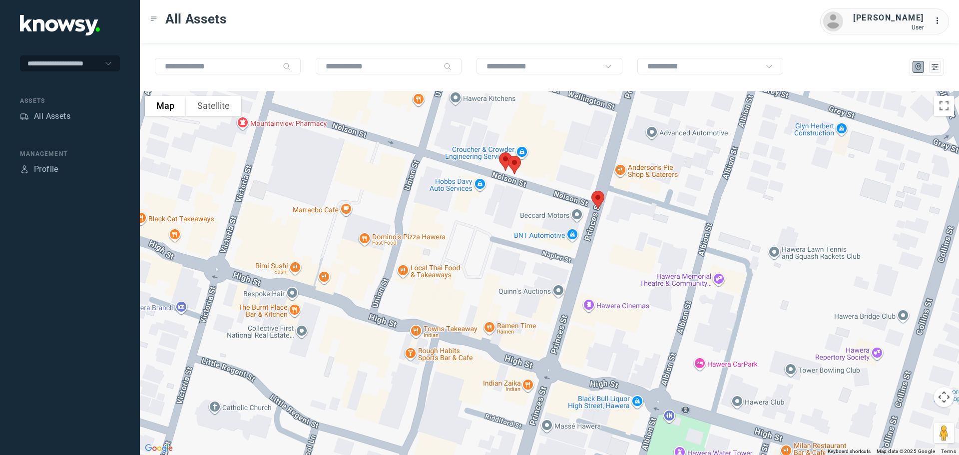
click at [598, 199] on img at bounding box center [597, 200] width 21 height 26
click at [635, 138] on button "Close" at bounding box center [630, 144] width 24 height 24
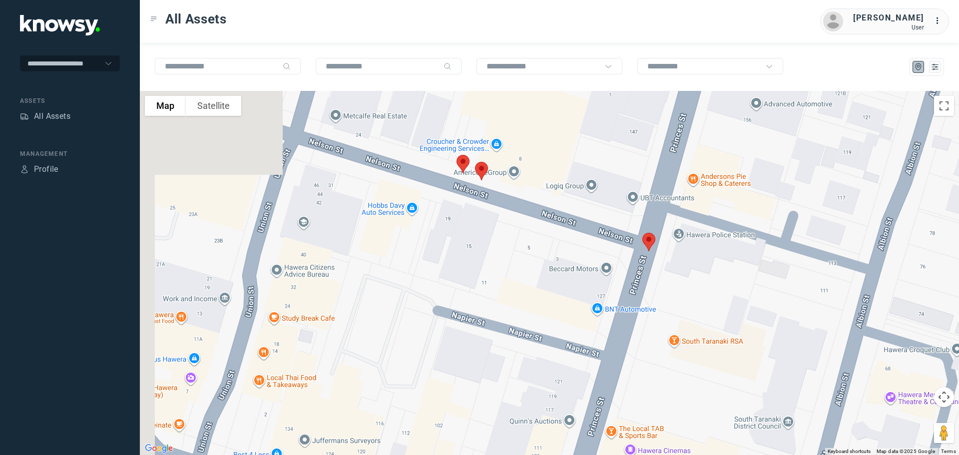
drag, startPoint x: 569, startPoint y: 262, endPoint x: 573, endPoint y: 318, distance: 55.6
click at [575, 315] on div at bounding box center [549, 273] width 819 height 364
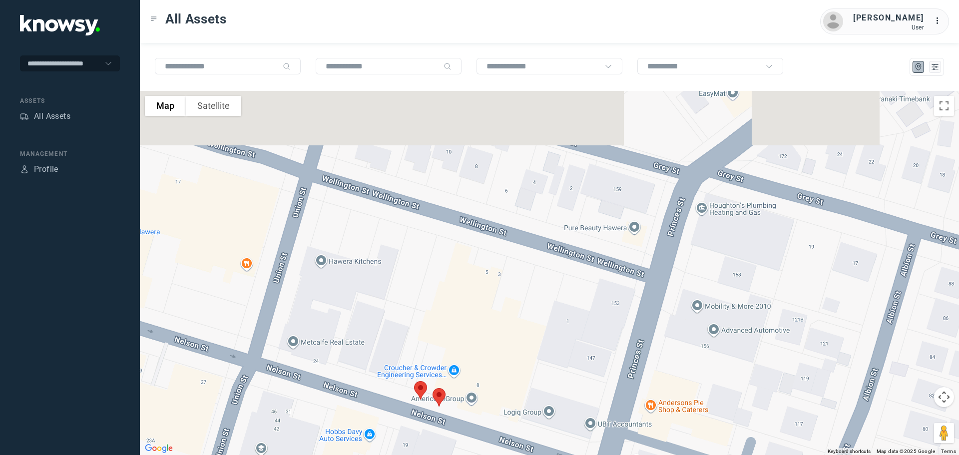
drag, startPoint x: 602, startPoint y: 210, endPoint x: 555, endPoint y: 367, distance: 164.1
click at [555, 367] on div at bounding box center [549, 273] width 819 height 364
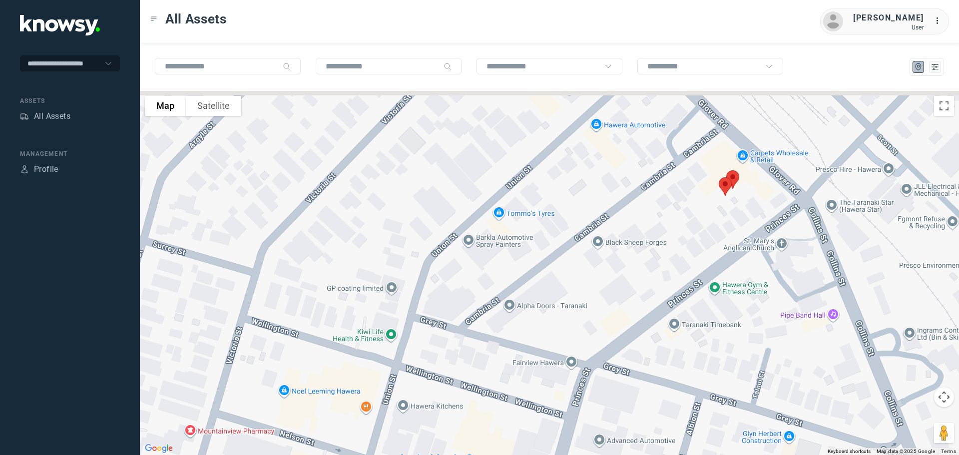
drag, startPoint x: 707, startPoint y: 230, endPoint x: 657, endPoint y: 311, distance: 94.8
click at [657, 311] on div at bounding box center [549, 273] width 819 height 364
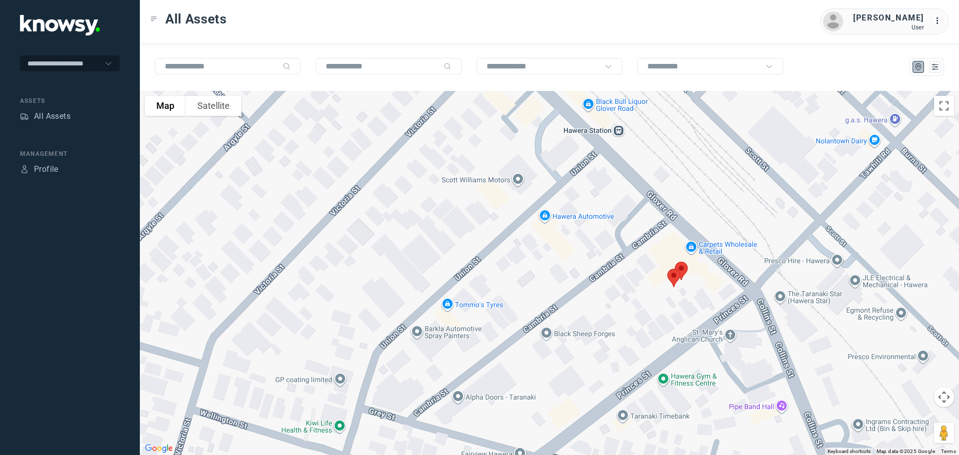
drag, startPoint x: 695, startPoint y: 249, endPoint x: 671, endPoint y: 304, distance: 59.7
click at [673, 302] on div at bounding box center [549, 273] width 819 height 364
